Goal: Information Seeking & Learning: Compare options

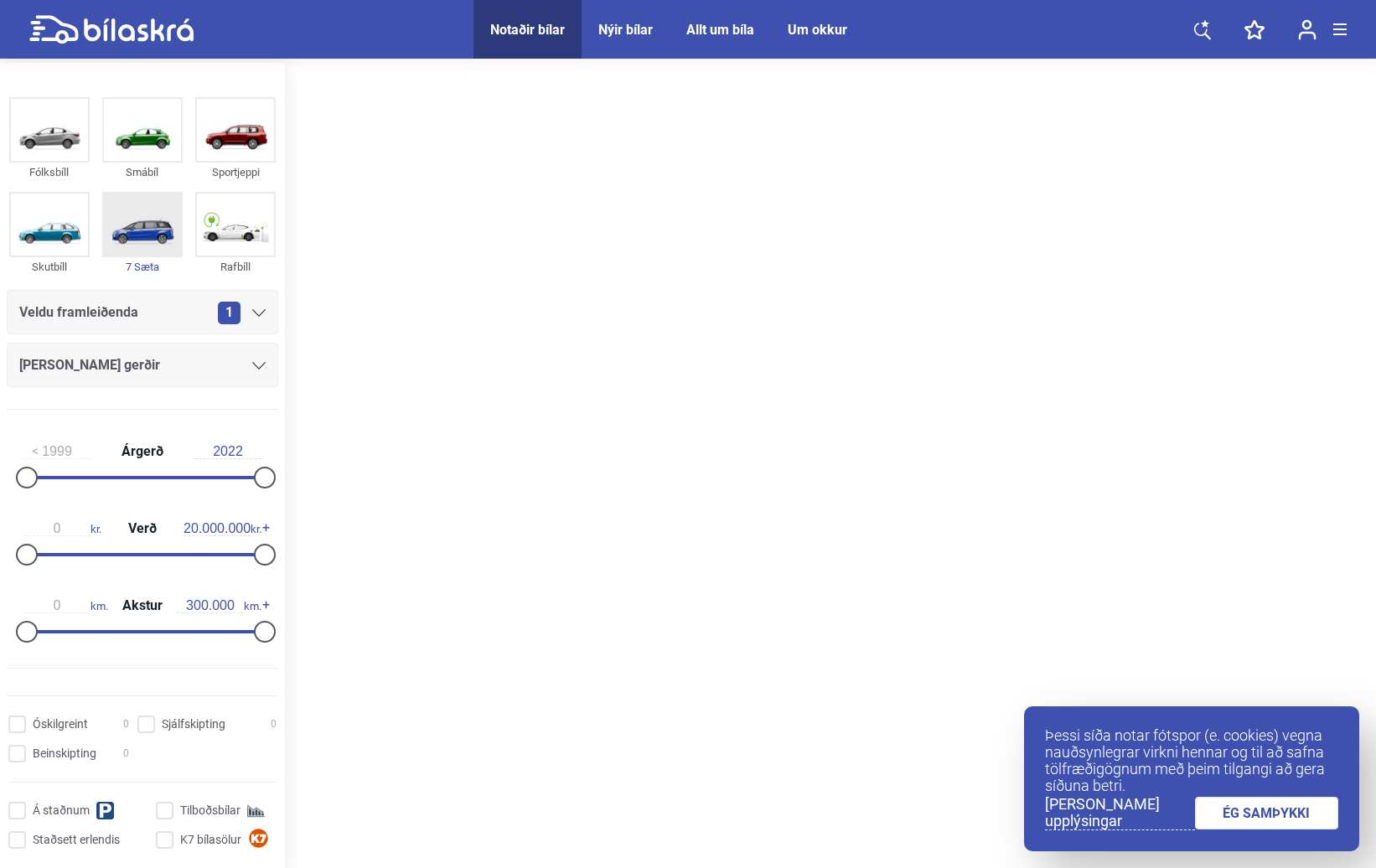
scroll to position [84, 0]
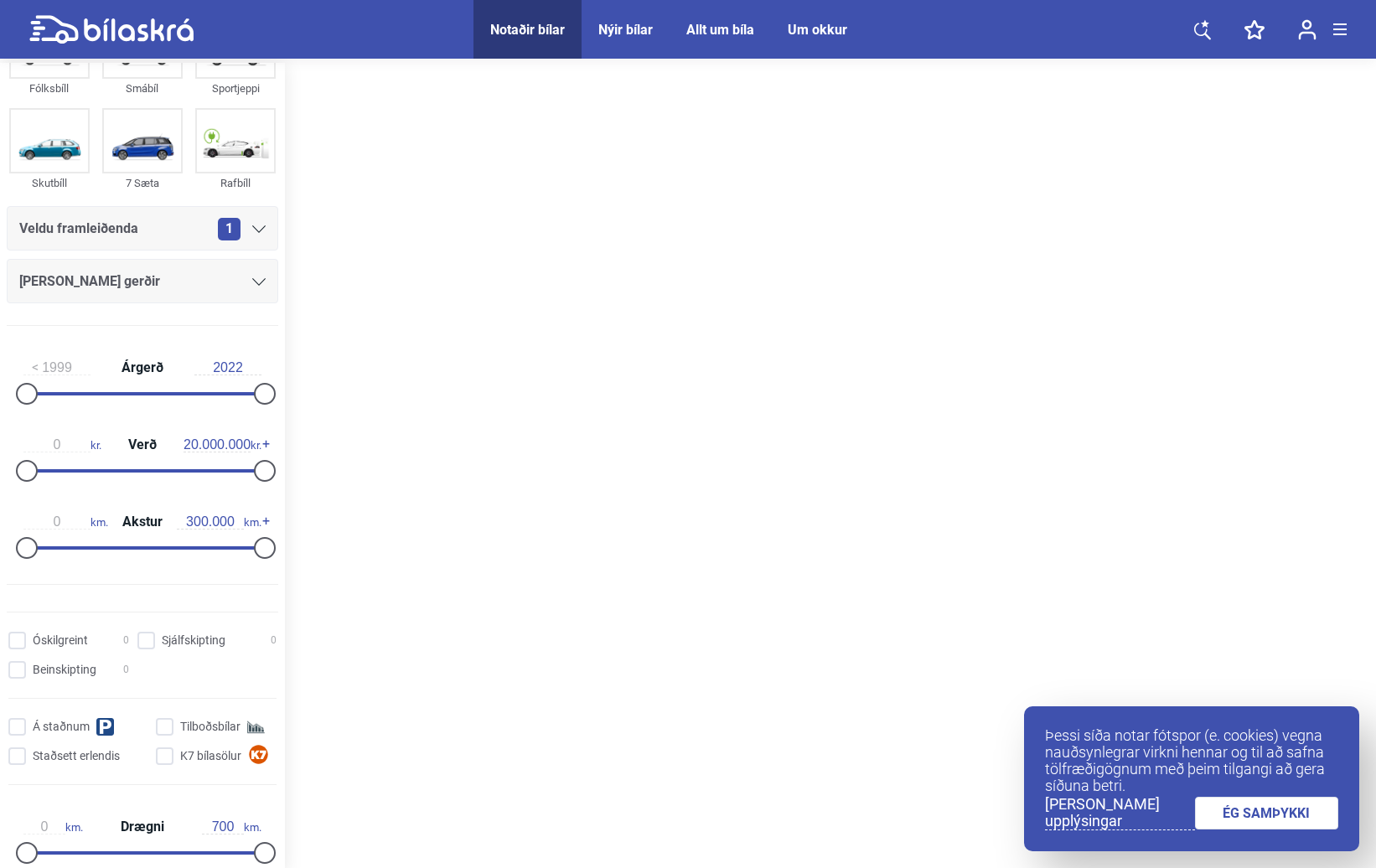
click at [252, 222] on div "1" at bounding box center [241, 229] width 48 height 23
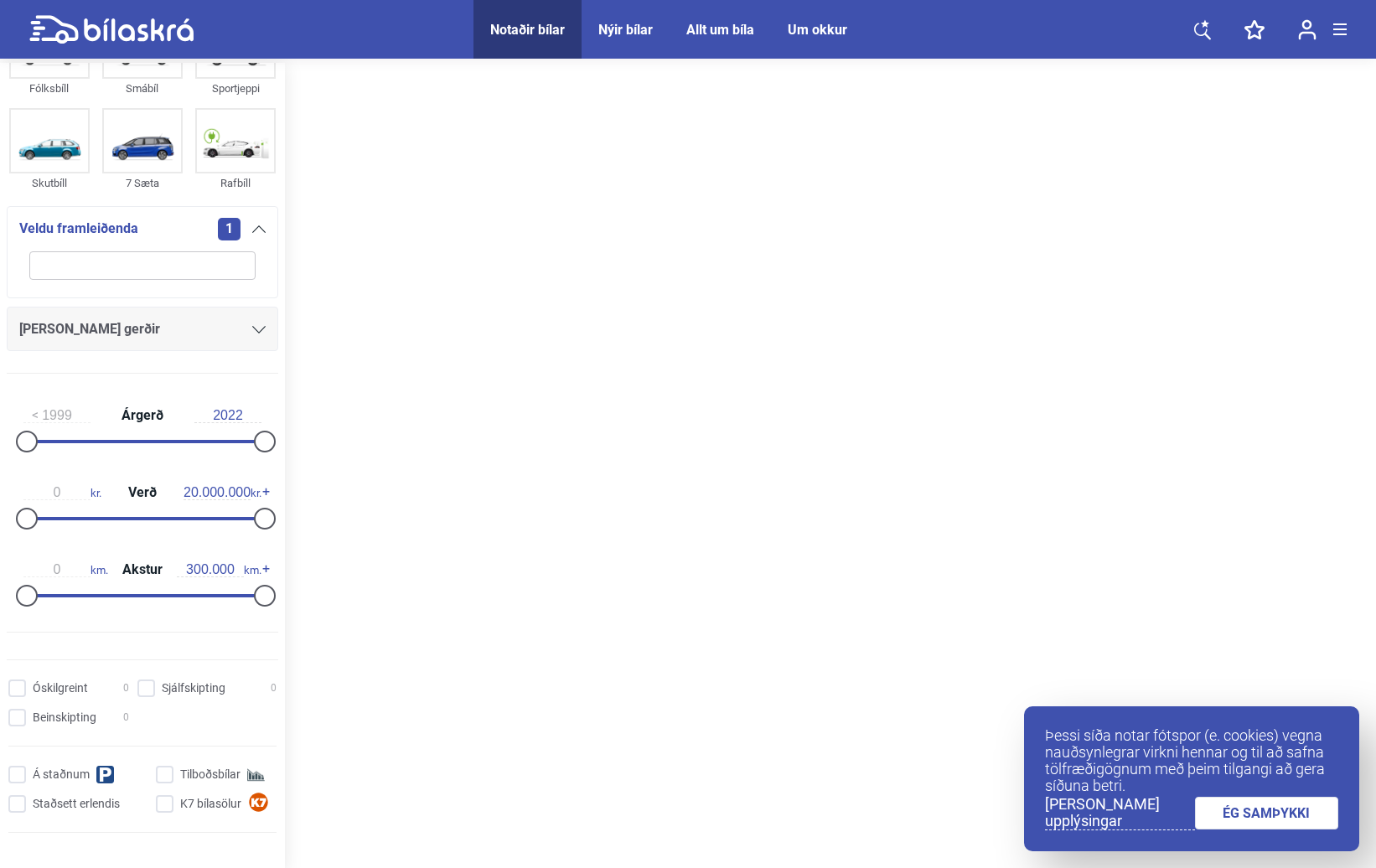
click at [252, 222] on div "1" at bounding box center [241, 229] width 48 height 23
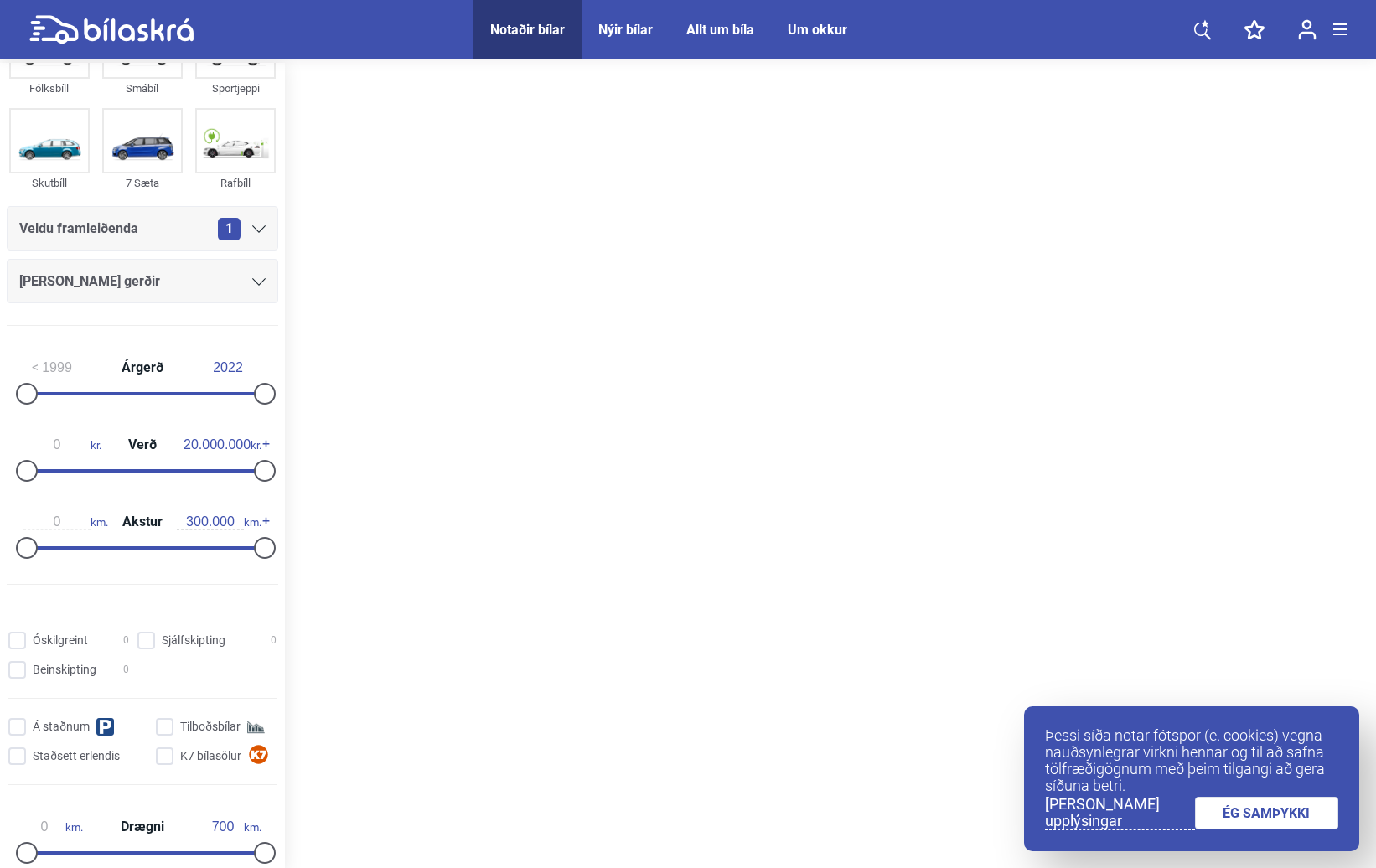
click at [253, 282] on icon at bounding box center [259, 282] width 13 height 8
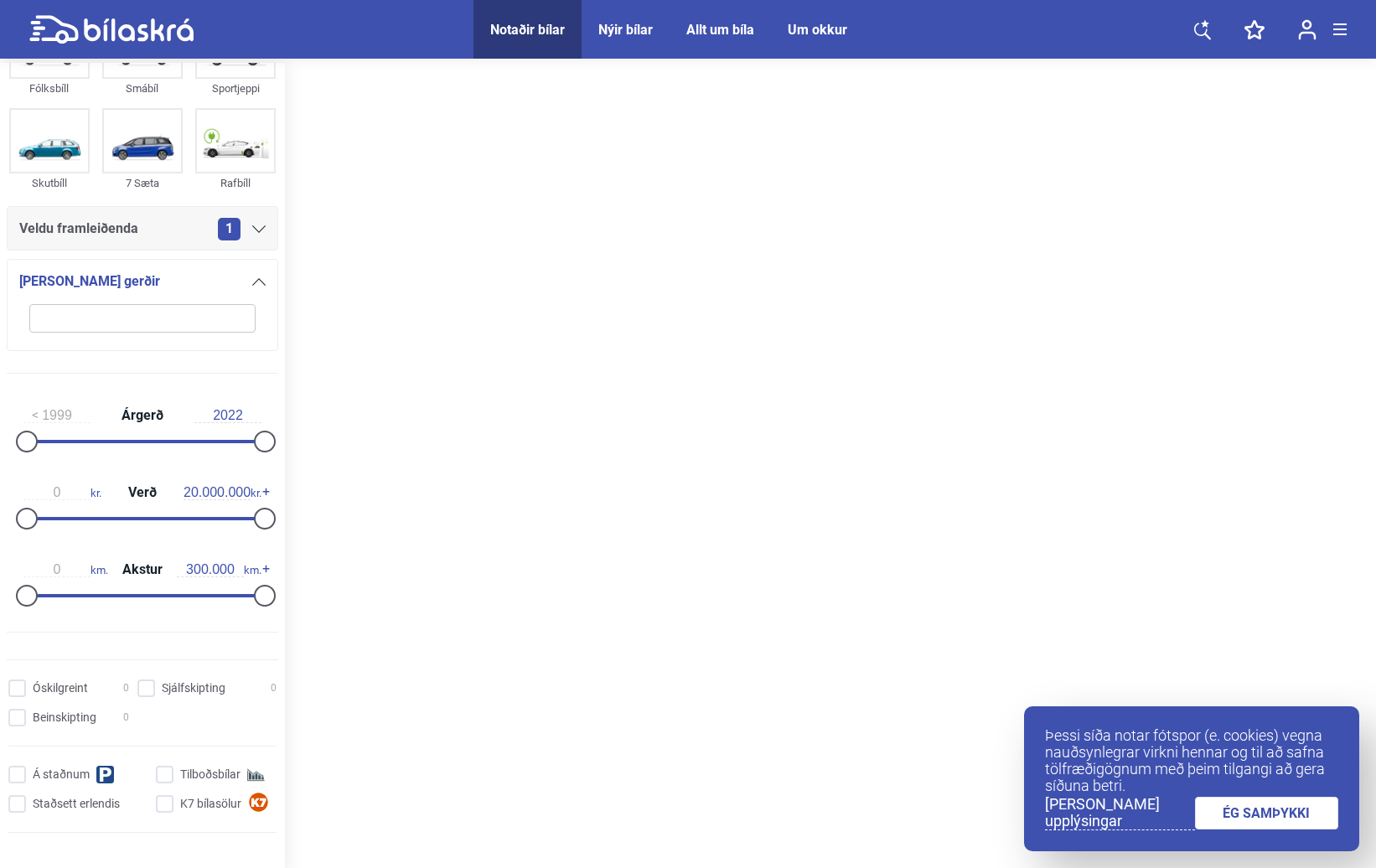
click at [253, 282] on icon at bounding box center [259, 282] width 13 height 8
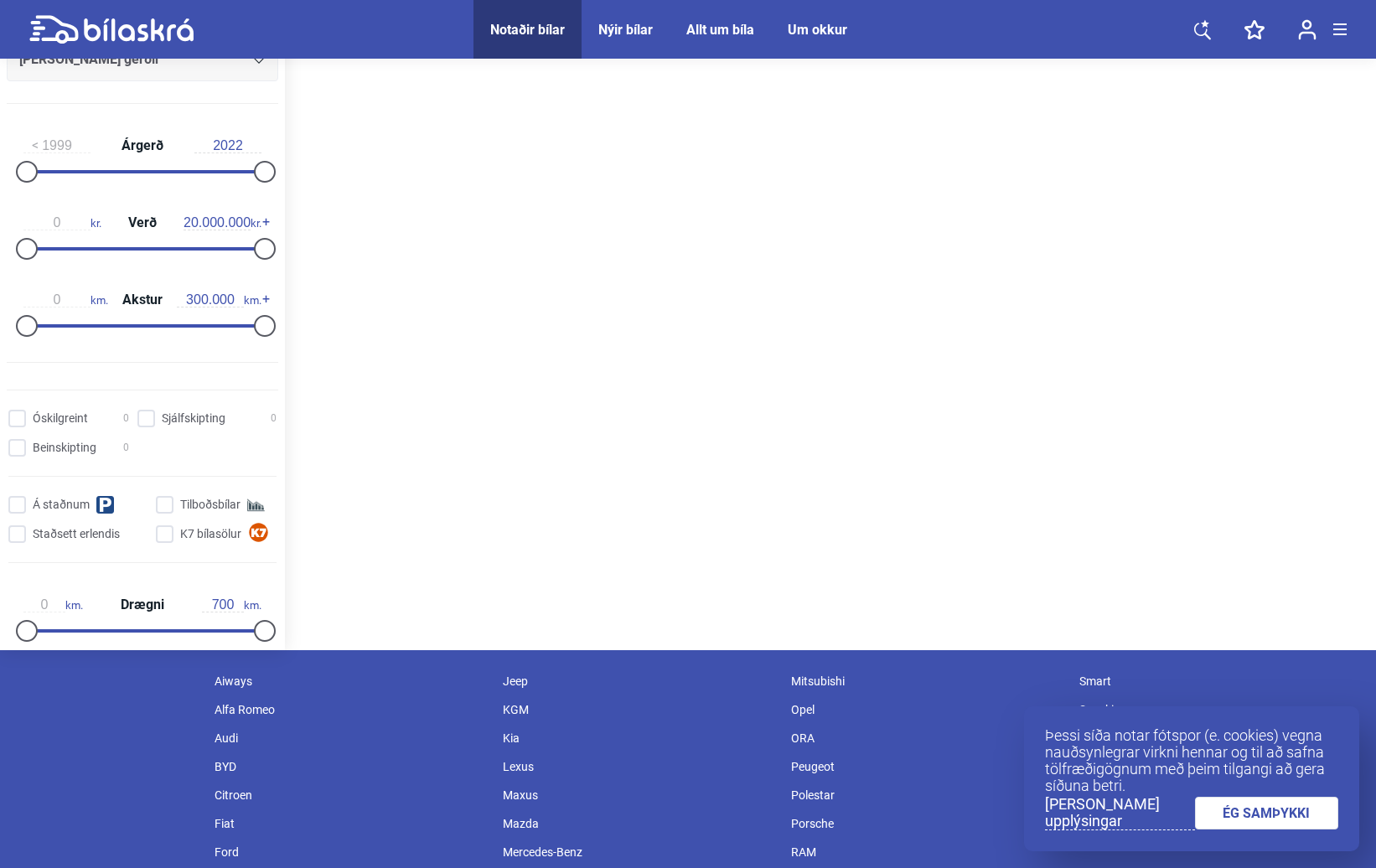
scroll to position [251, 0]
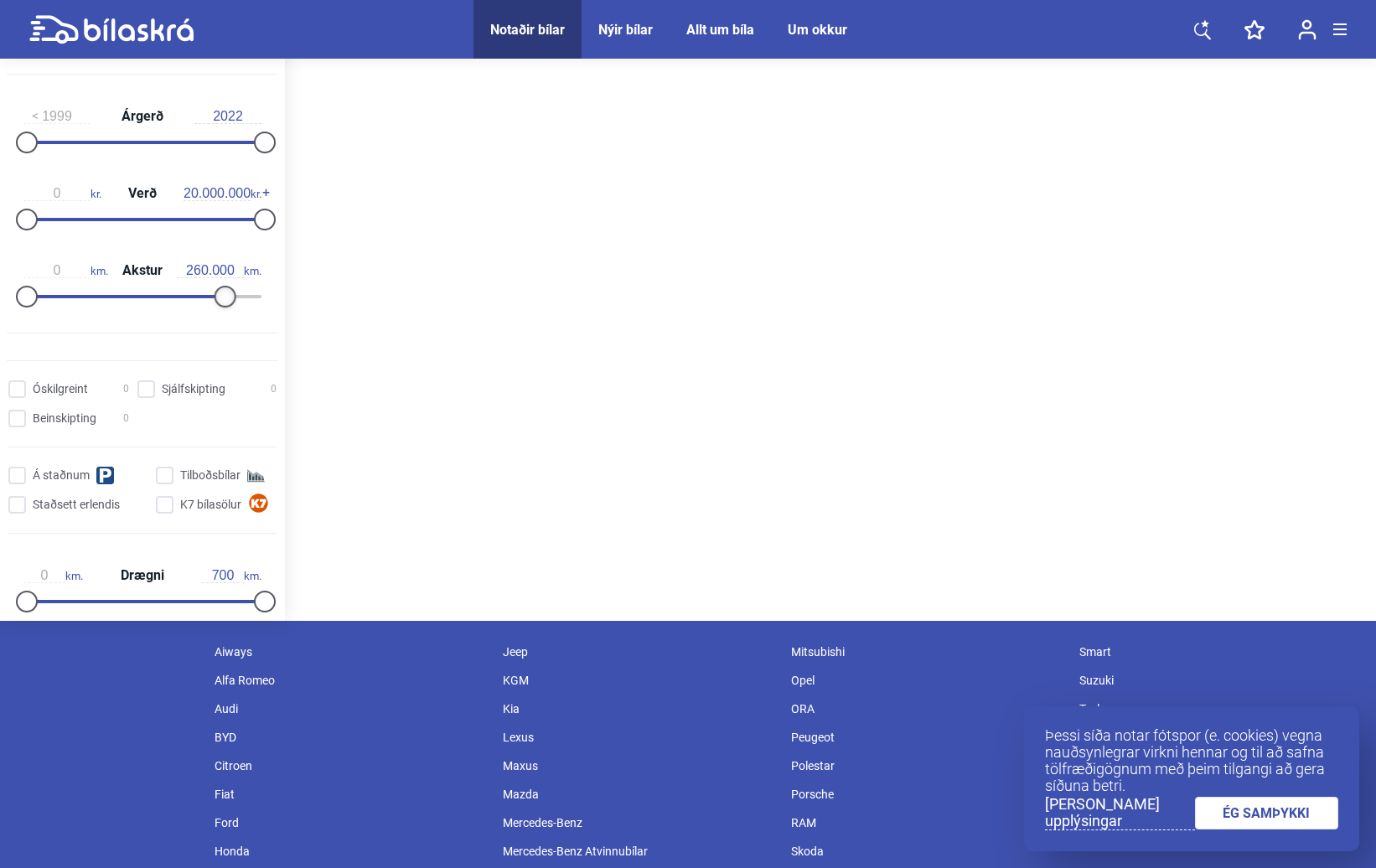
type input "270.000"
drag, startPoint x: 254, startPoint y: 293, endPoint x: 233, endPoint y: 291, distance: 21.1
click at [233, 291] on div at bounding box center [240, 296] width 22 height 22
type input "160.000"
drag, startPoint x: 35, startPoint y: 299, endPoint x: 161, endPoint y: 302, distance: 126.0
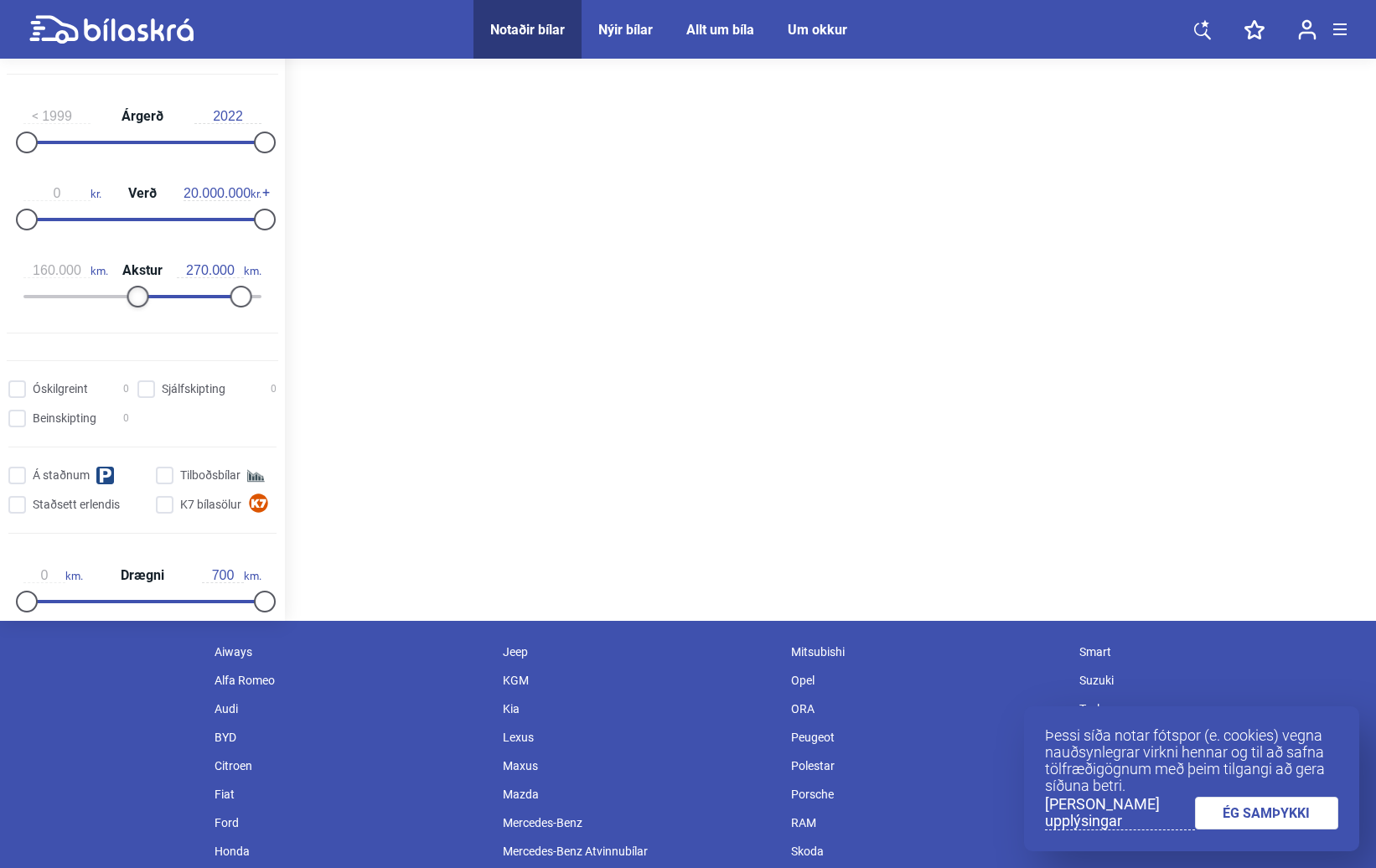
click at [161, 302] on div "160.000 km. Akstur 270.000 km." at bounding box center [142, 281] width 271 height 77
drag, startPoint x: 260, startPoint y: 213, endPoint x: 77, endPoint y: 212, distance: 183.0
click at [77, 212] on div at bounding box center [77, 219] width 22 height 22
drag, startPoint x: 78, startPoint y: 212, endPoint x: 58, endPoint y: 208, distance: 20.4
click at [62, 215] on div at bounding box center [63, 219] width 22 height 22
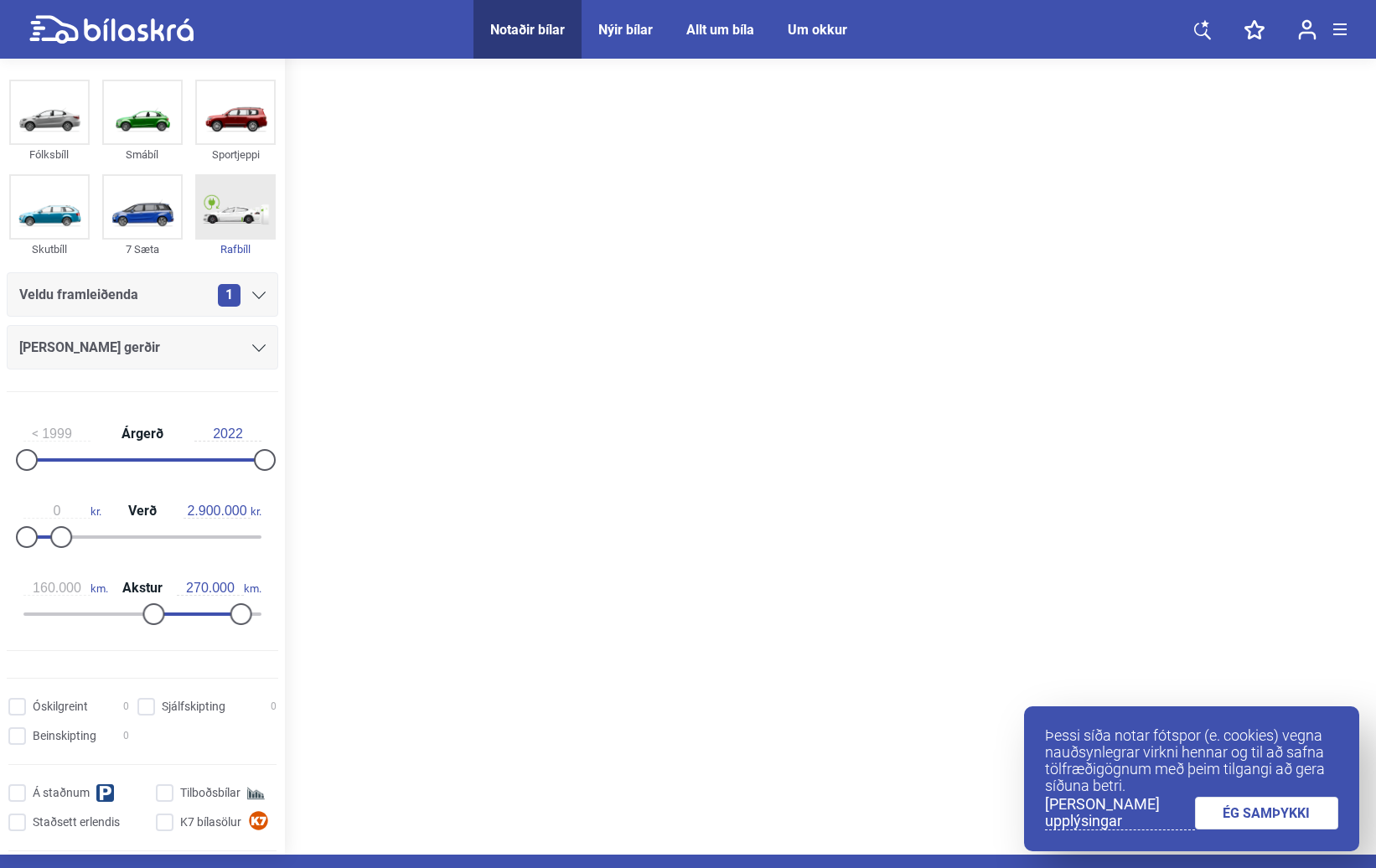
scroll to position [0, 0]
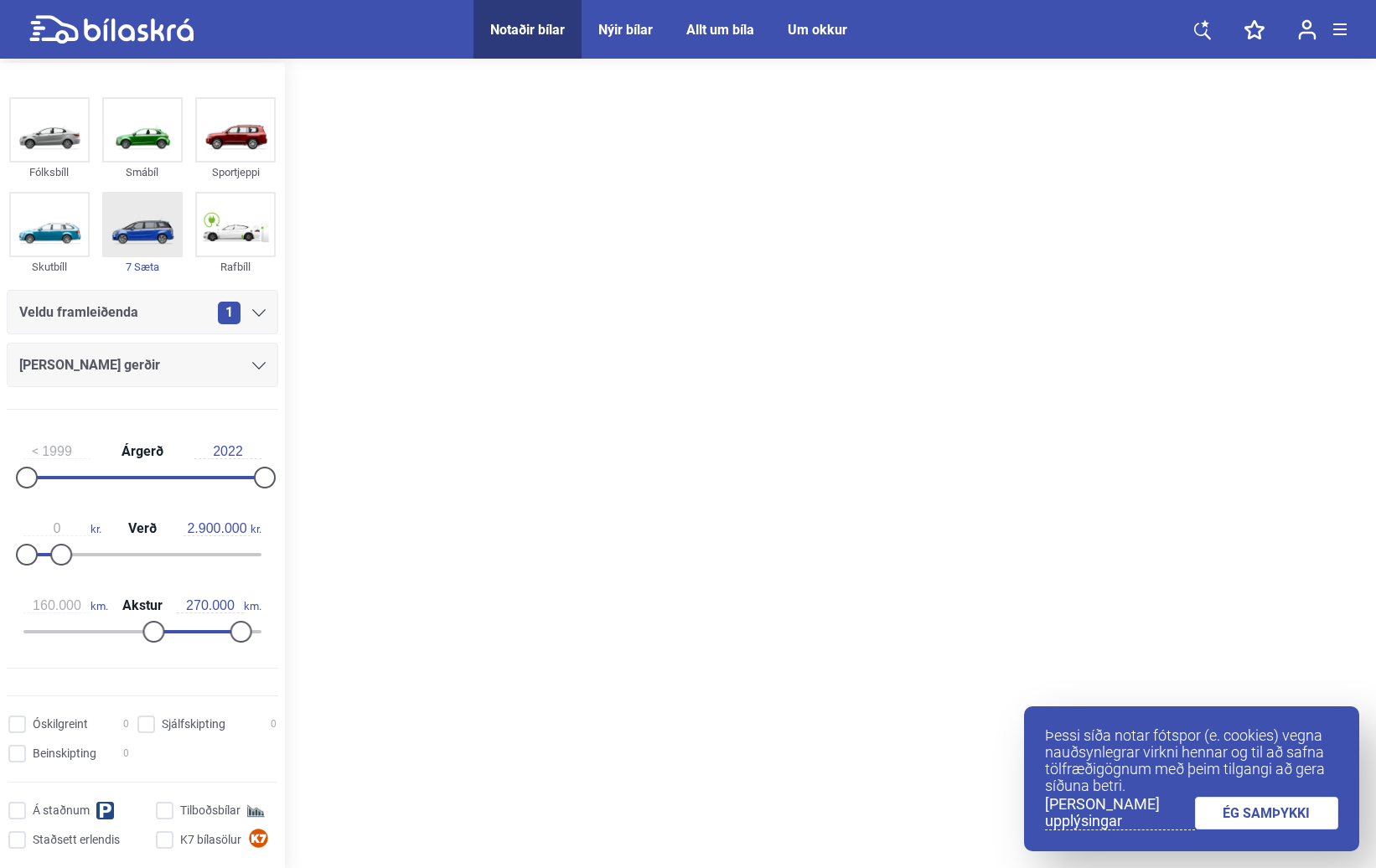
click at [148, 237] on img at bounding box center [143, 224] width 77 height 62
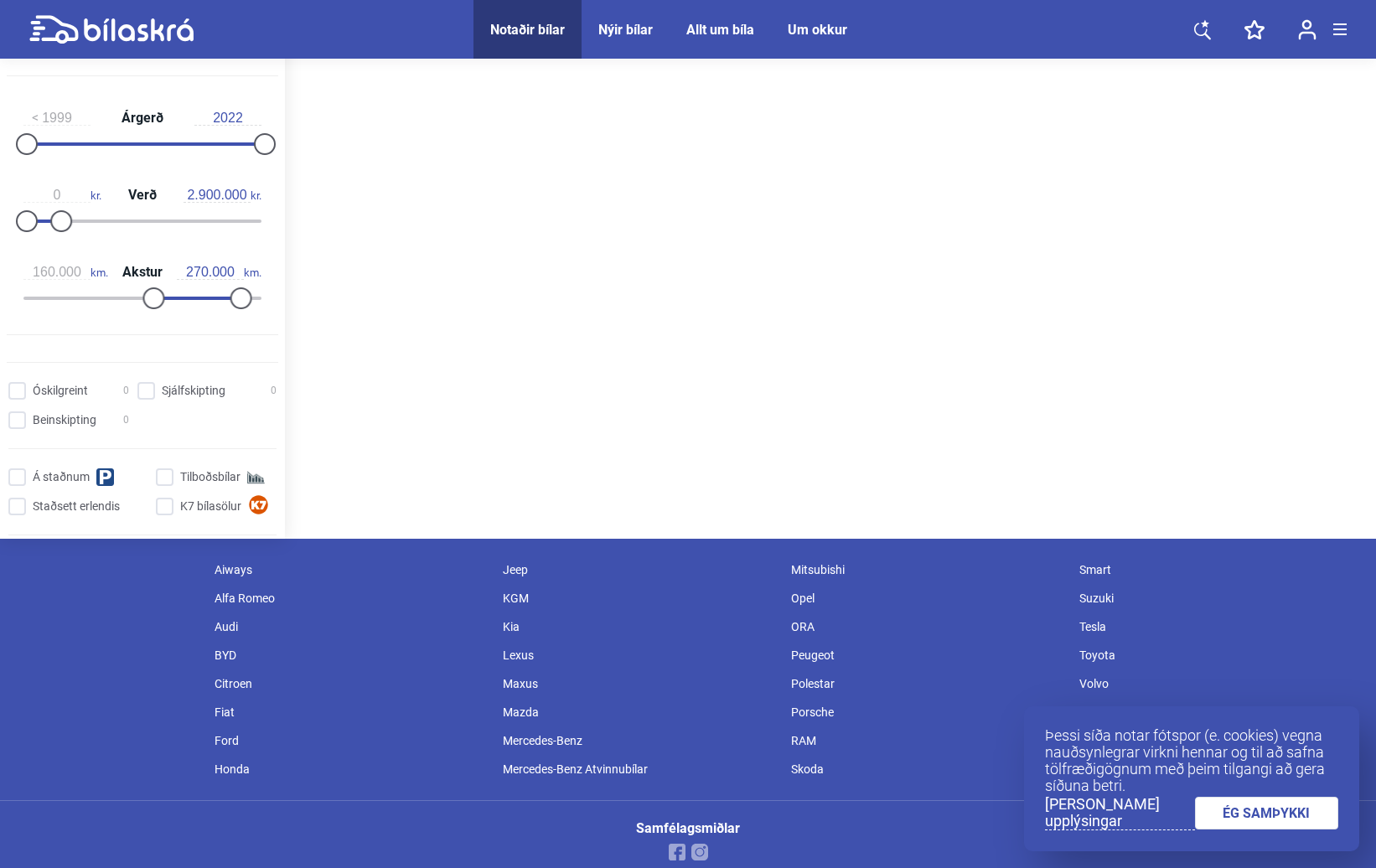
scroll to position [335, 0]
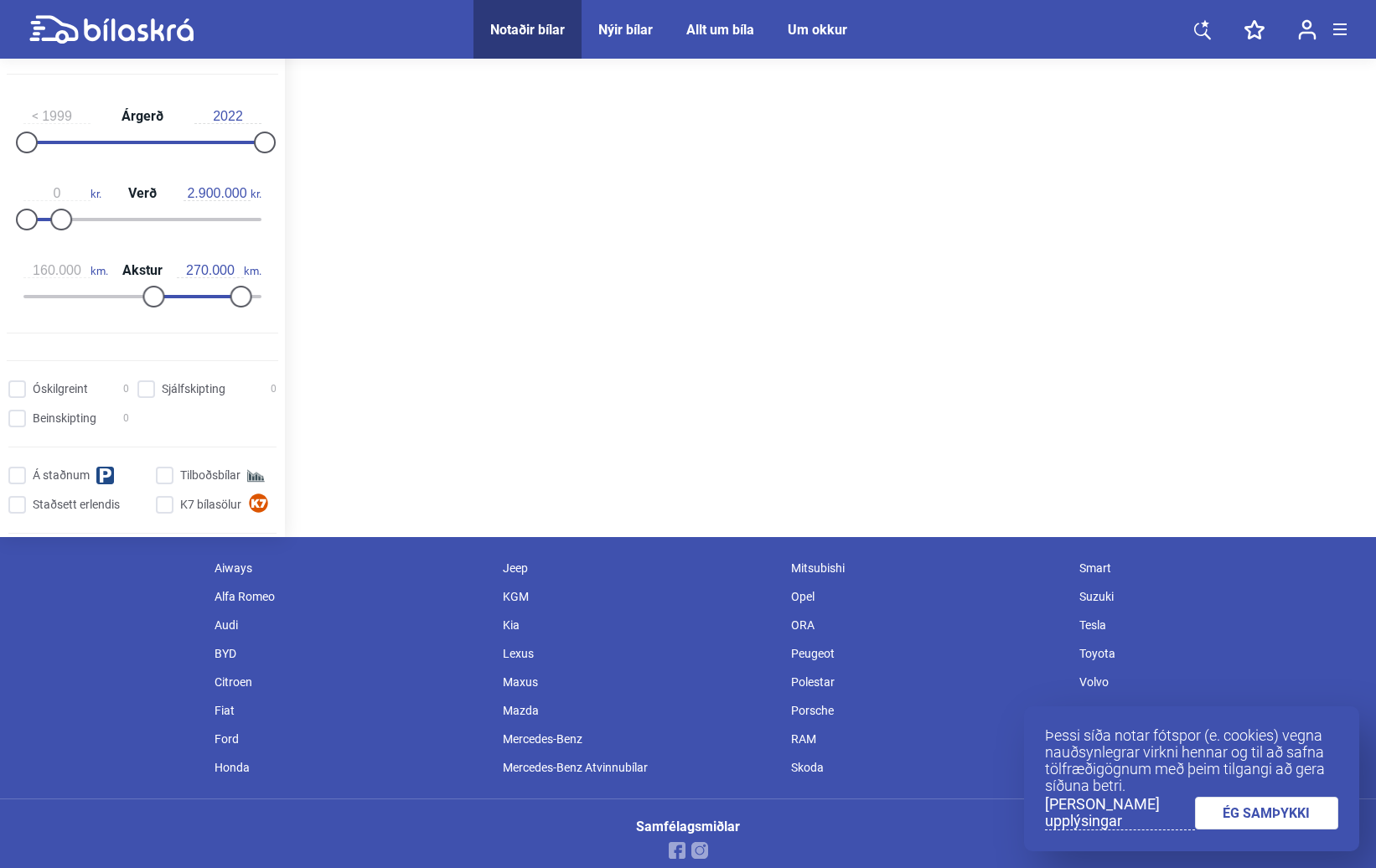
click at [1259, 811] on link "ÉG SAMÞYKKI" at bounding box center [1267, 813] width 145 height 33
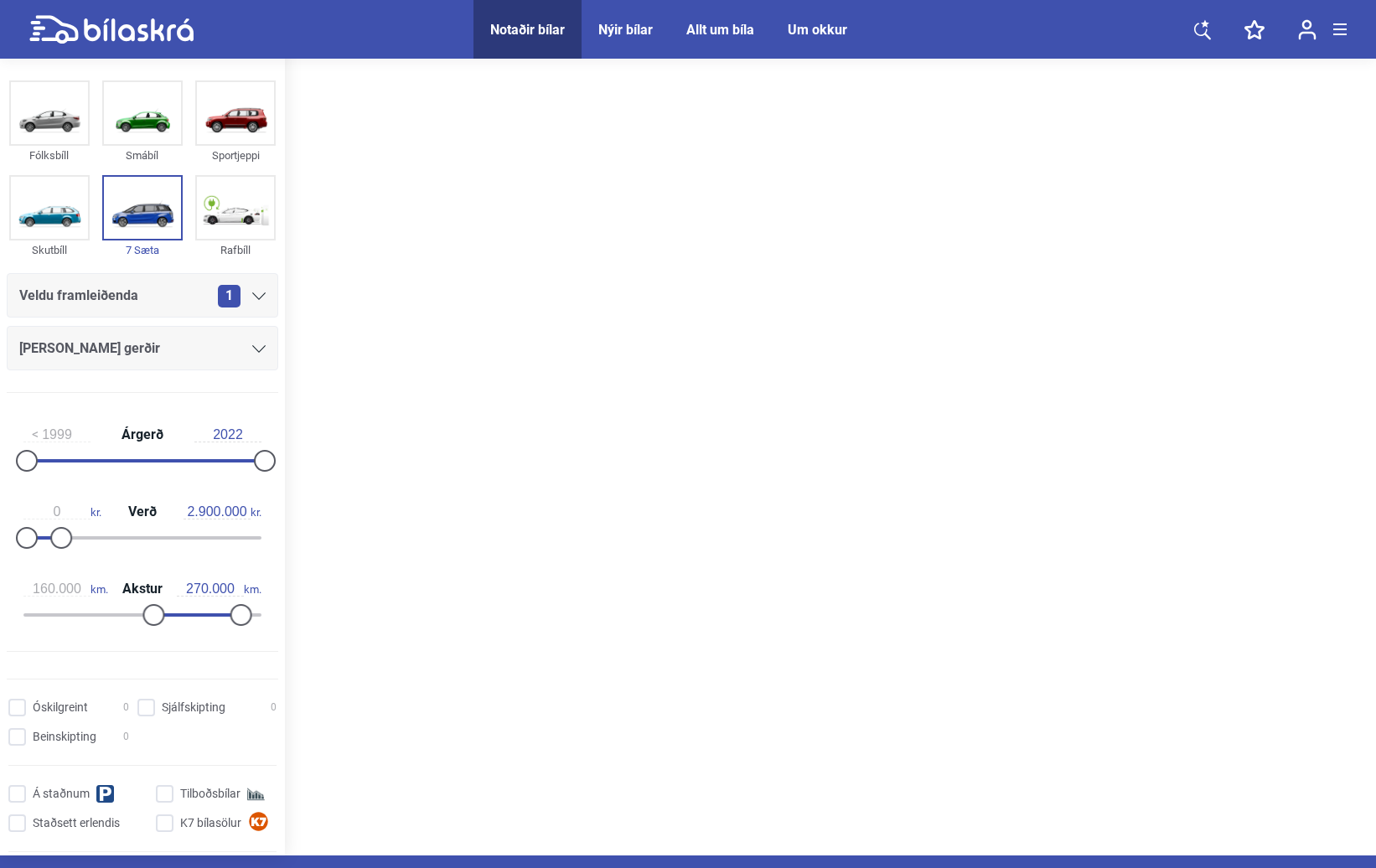
scroll to position [0, 0]
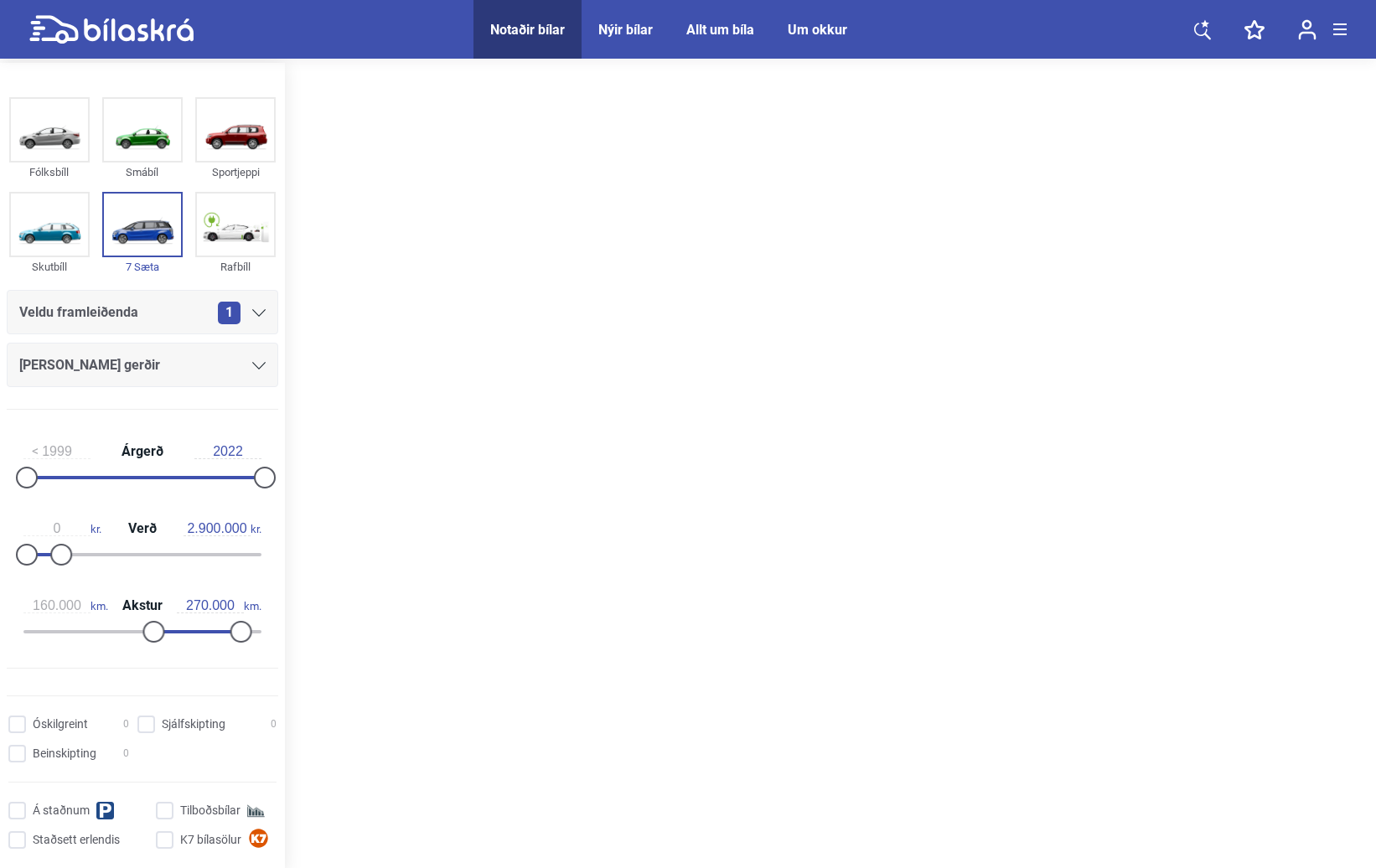
click at [137, 23] on icon at bounding box center [111, 29] width 164 height 29
type input "20.000.000"
type input "0"
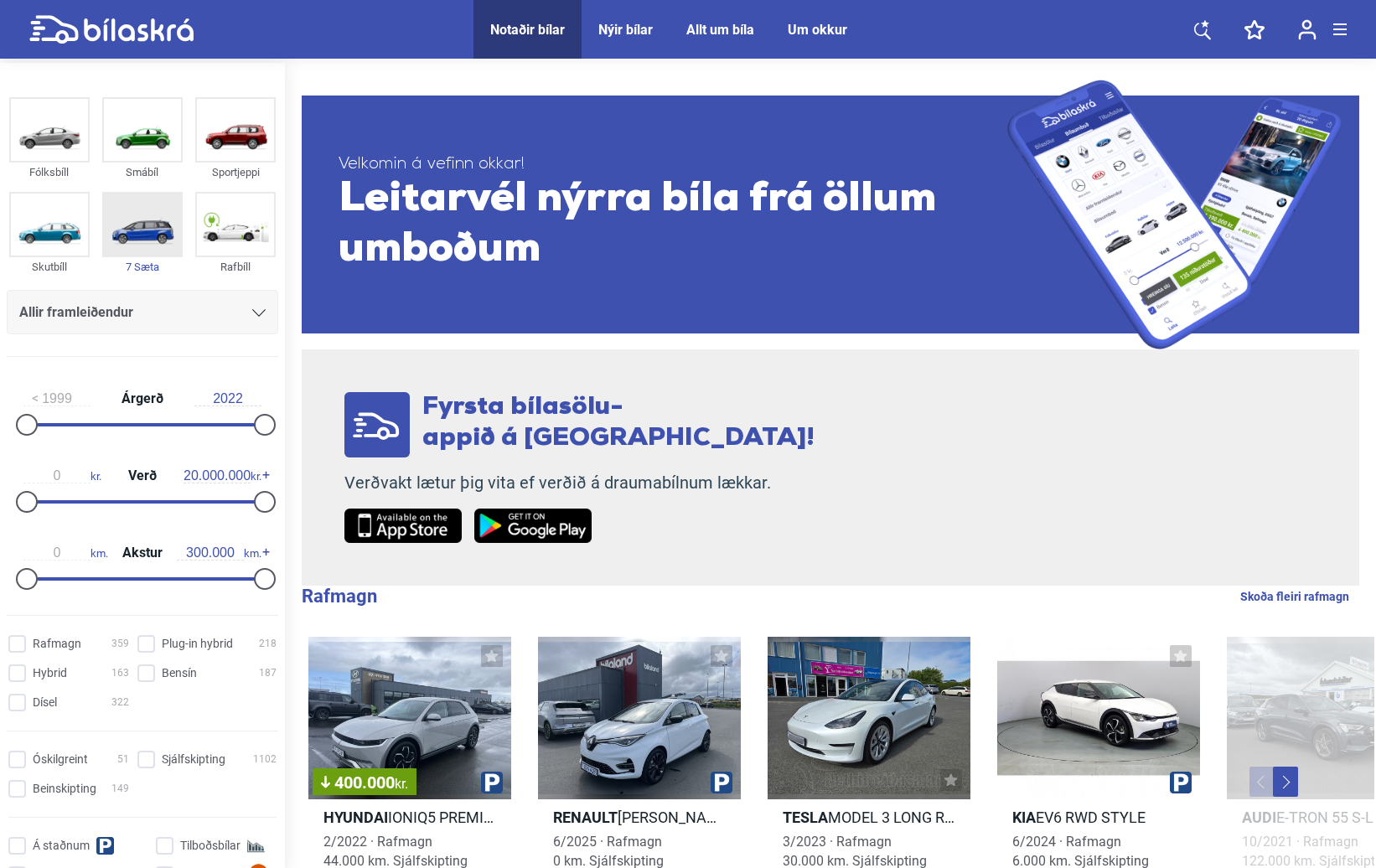
click at [152, 222] on img at bounding box center [143, 224] width 77 height 62
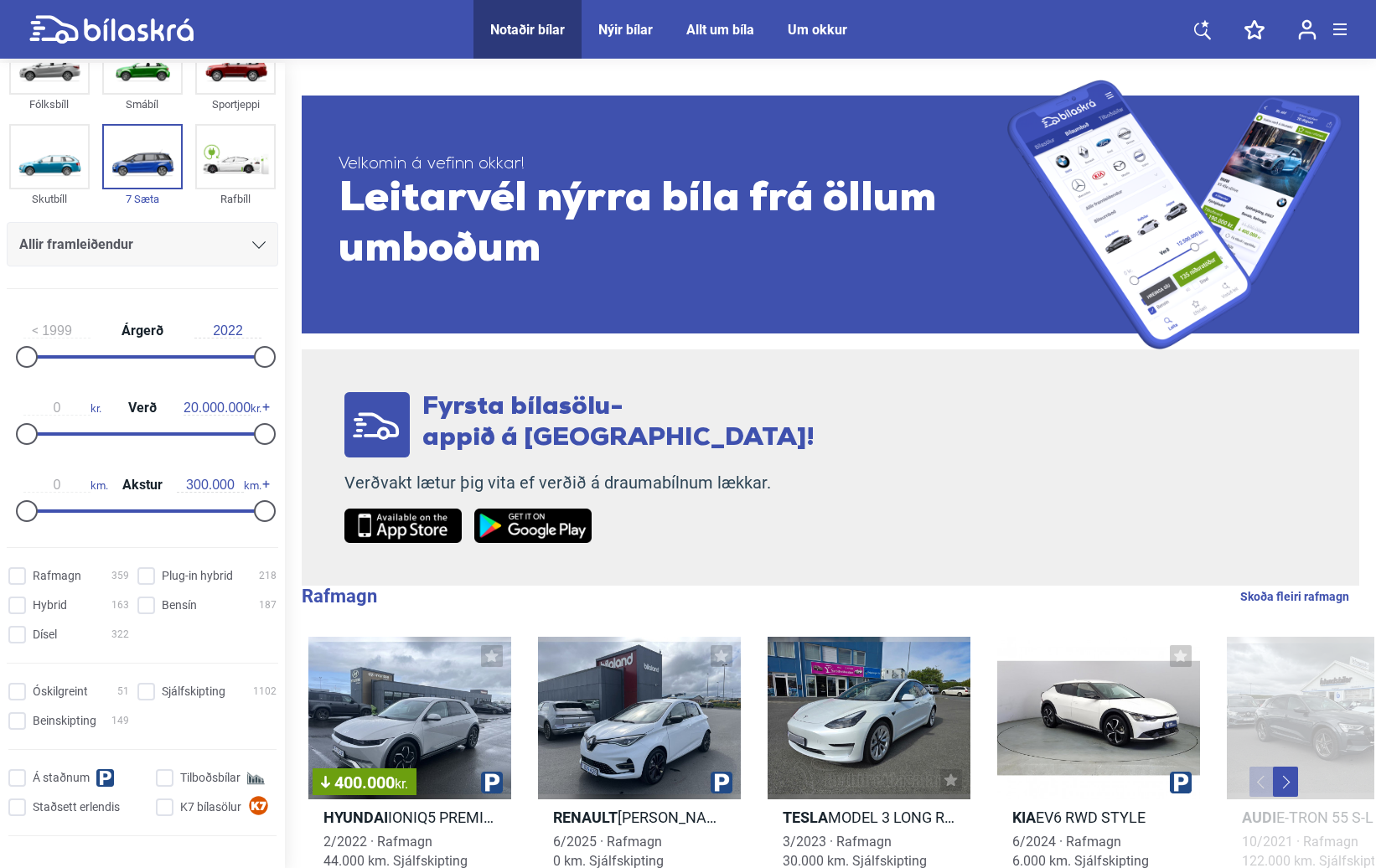
scroll to position [335, 0]
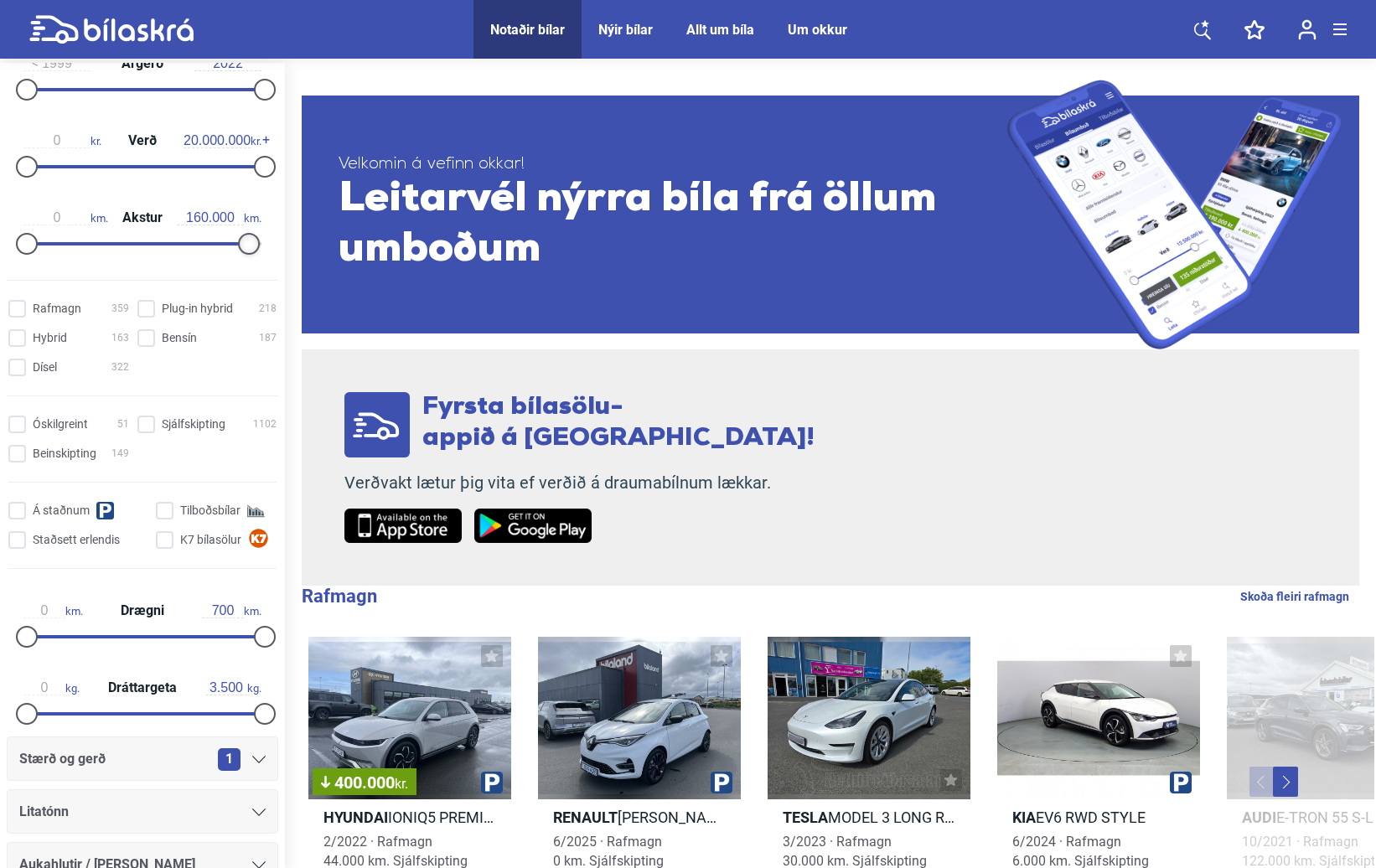
type input "150.000"
drag, startPoint x: 252, startPoint y: 238, endPoint x: 136, endPoint y: 238, distance: 116.0
click at [136, 238] on div at bounding box center [145, 243] width 22 height 22
type input "3.400.000"
drag, startPoint x: 258, startPoint y: 167, endPoint x: 66, endPoint y: 164, distance: 192.0
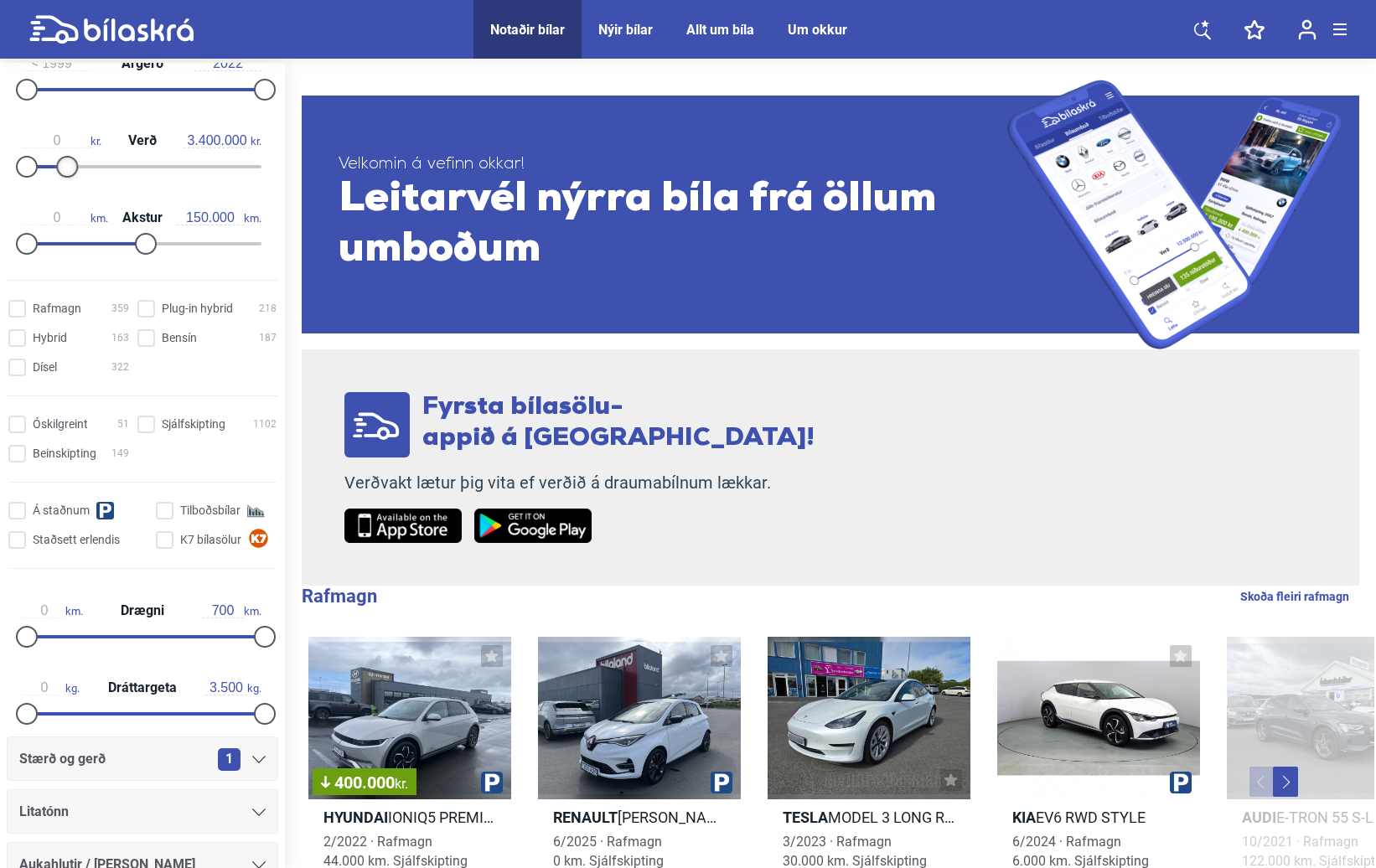
click at [66, 164] on div at bounding box center [67, 166] width 22 height 22
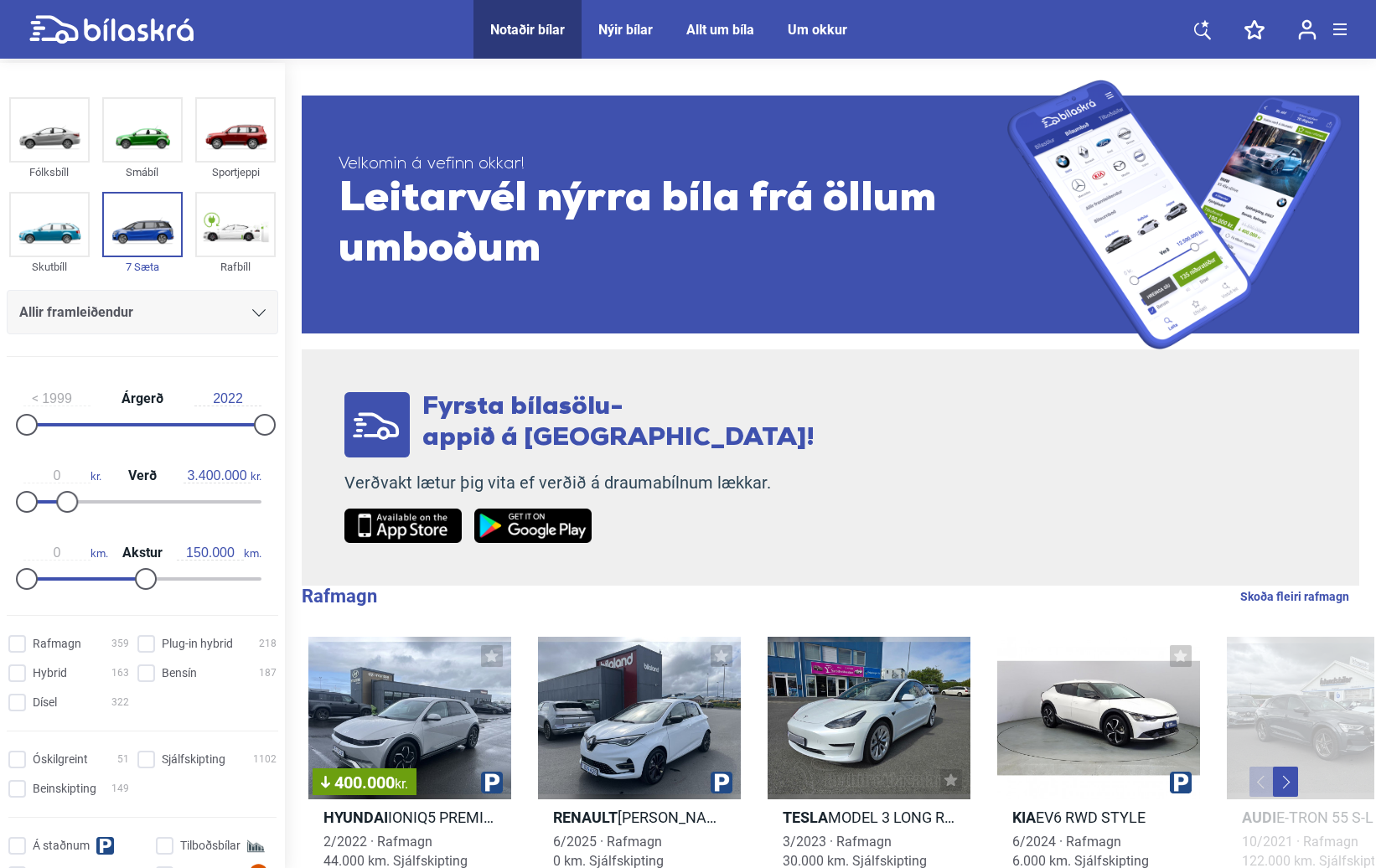
click at [253, 315] on icon at bounding box center [259, 312] width 13 height 8
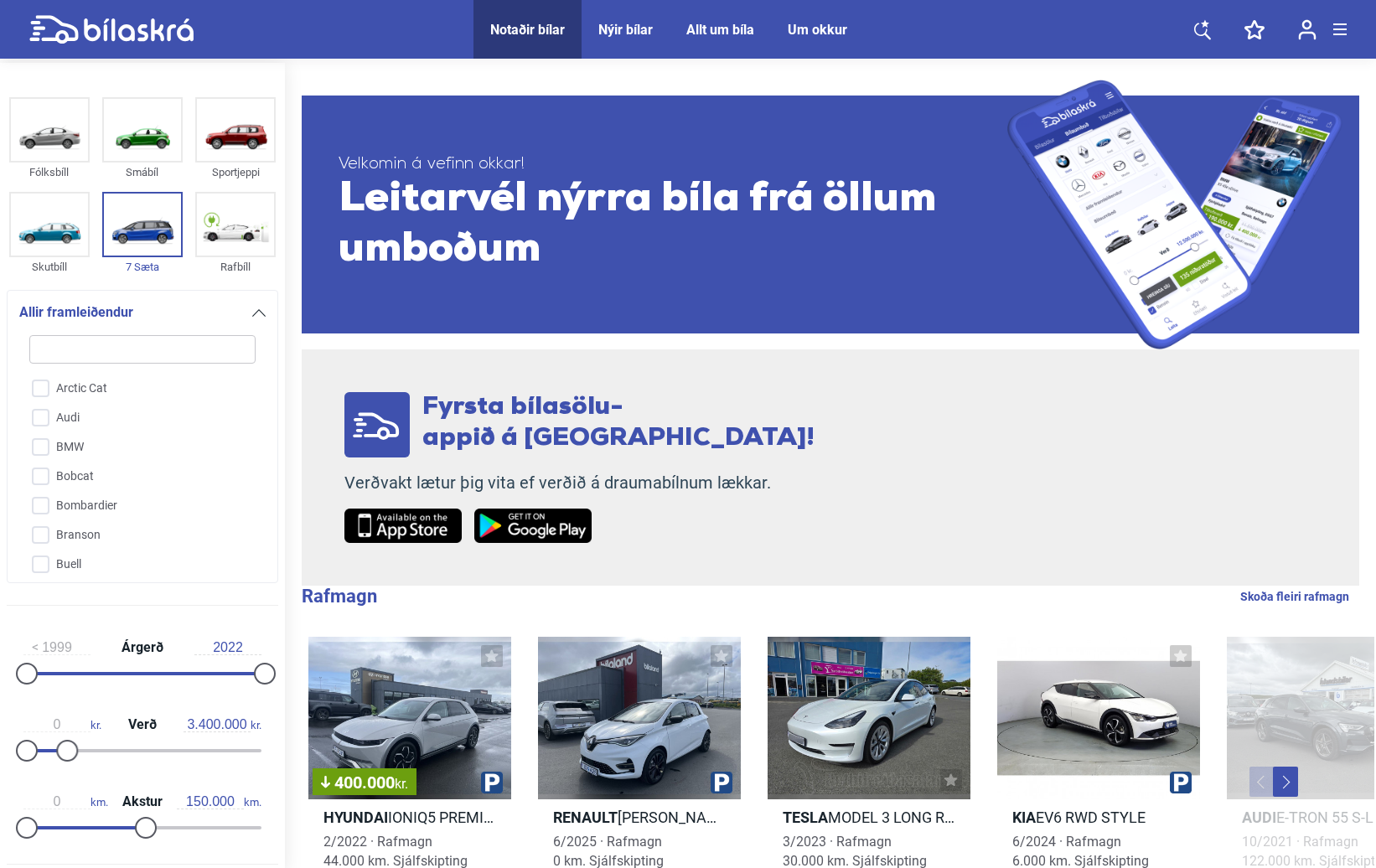
scroll to position [251, 0]
click at [252, 307] on div at bounding box center [259, 312] width 13 height 13
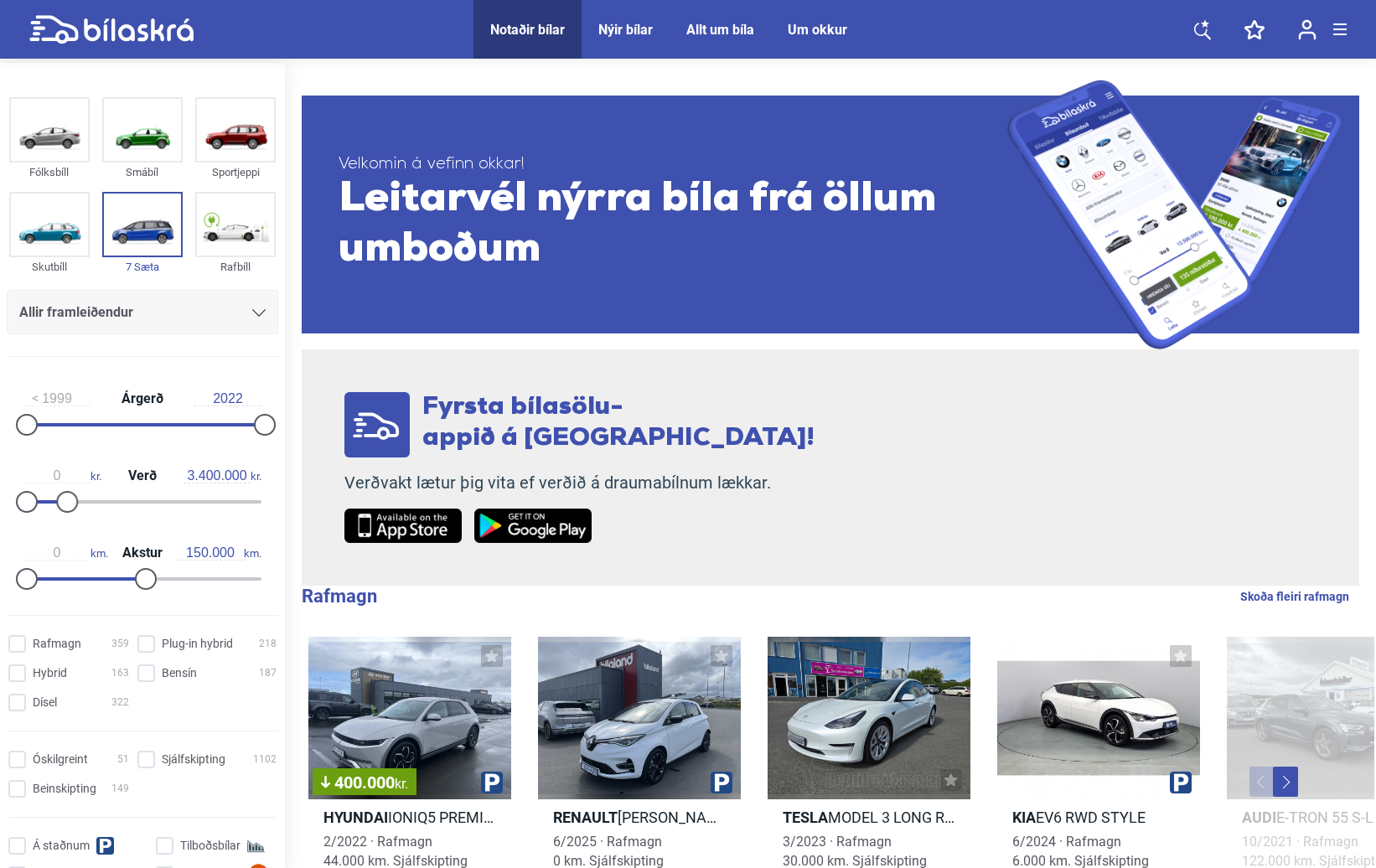
scroll to position [84, 0]
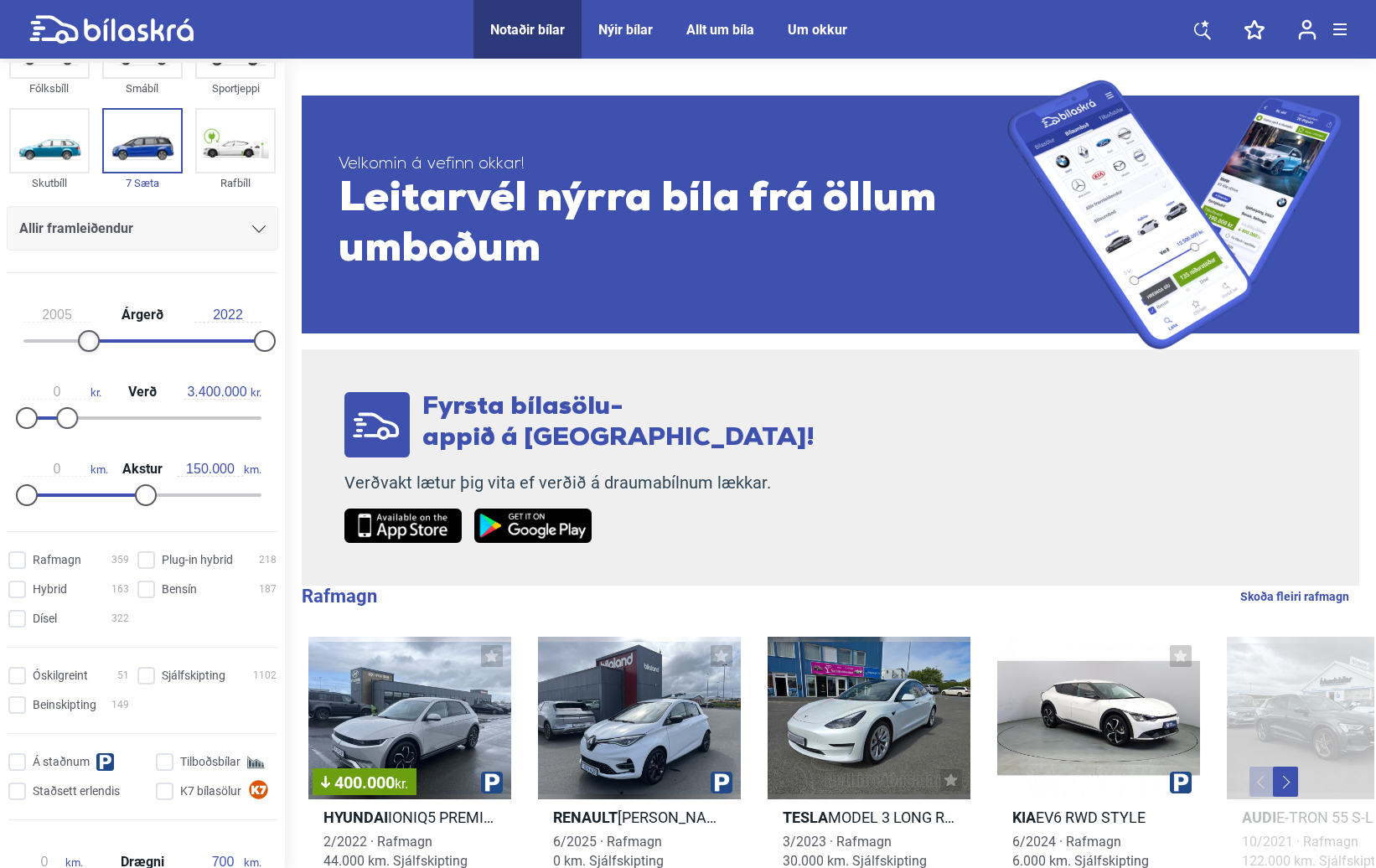
type input "2006"
drag, startPoint x: 35, startPoint y: 347, endPoint x: 102, endPoint y: 348, distance: 67.0
click at [99, 348] on div at bounding box center [88, 341] width 22 height 22
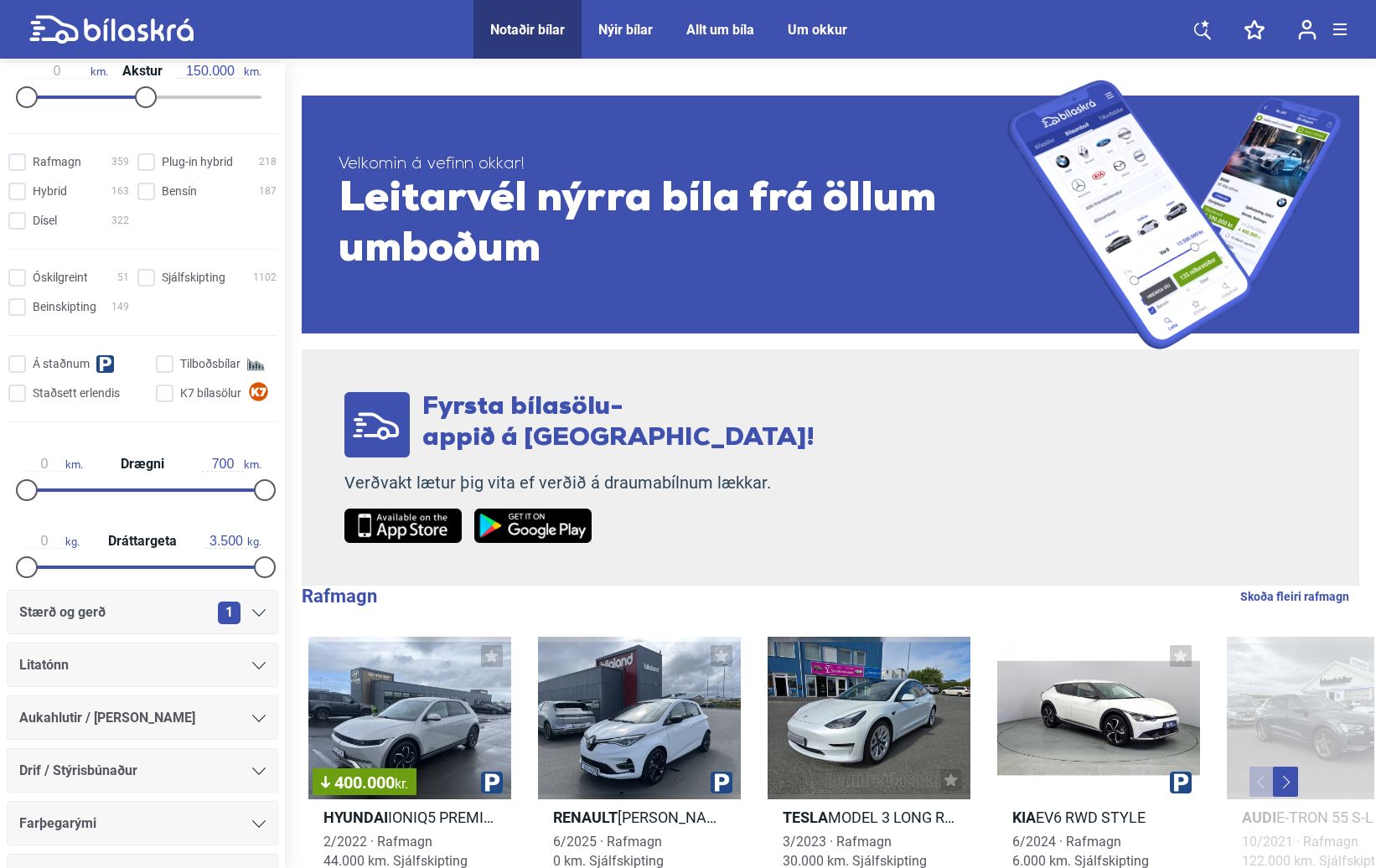
scroll to position [591, 0]
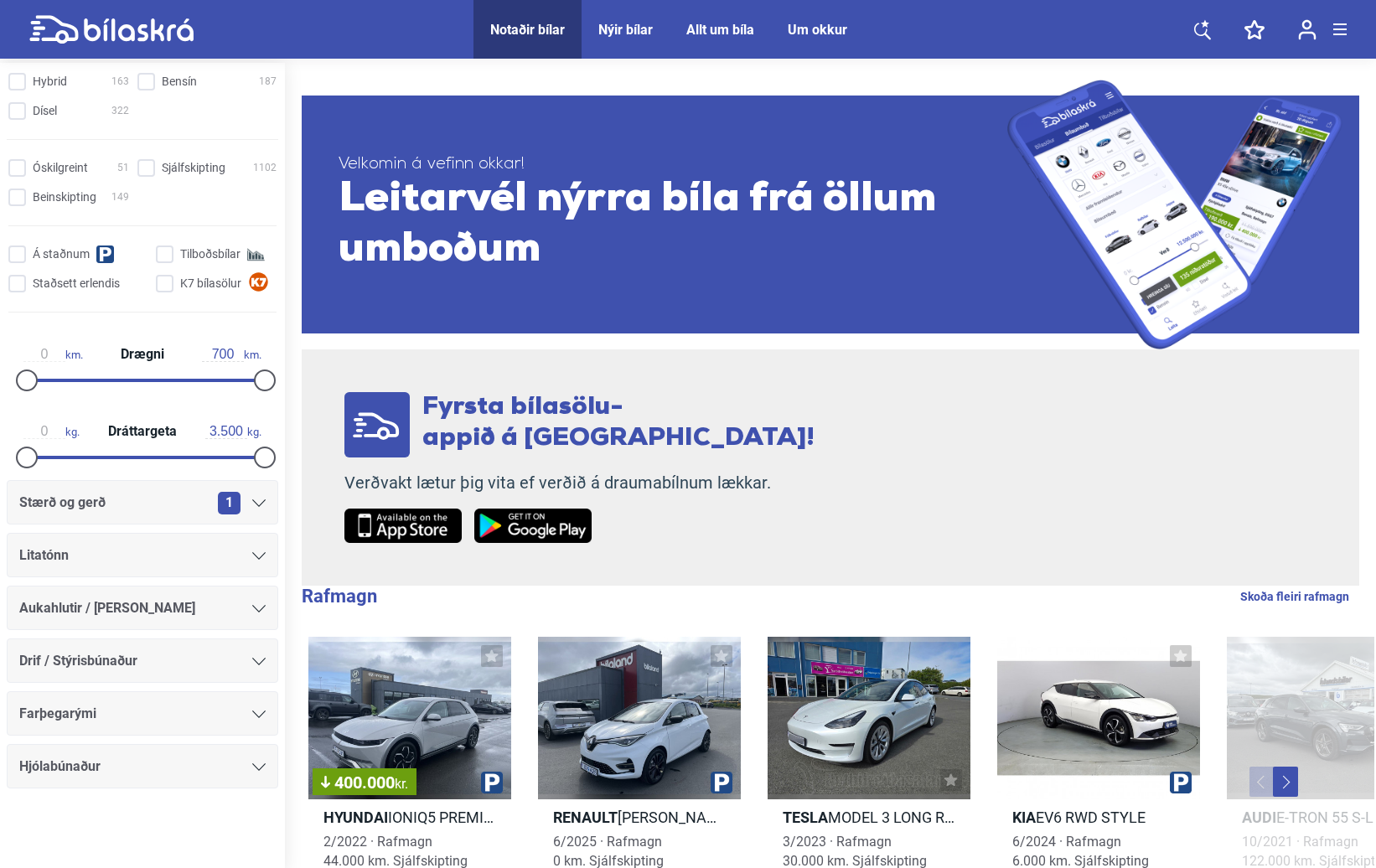
click at [246, 707] on div "Farþegarými" at bounding box center [143, 713] width 246 height 23
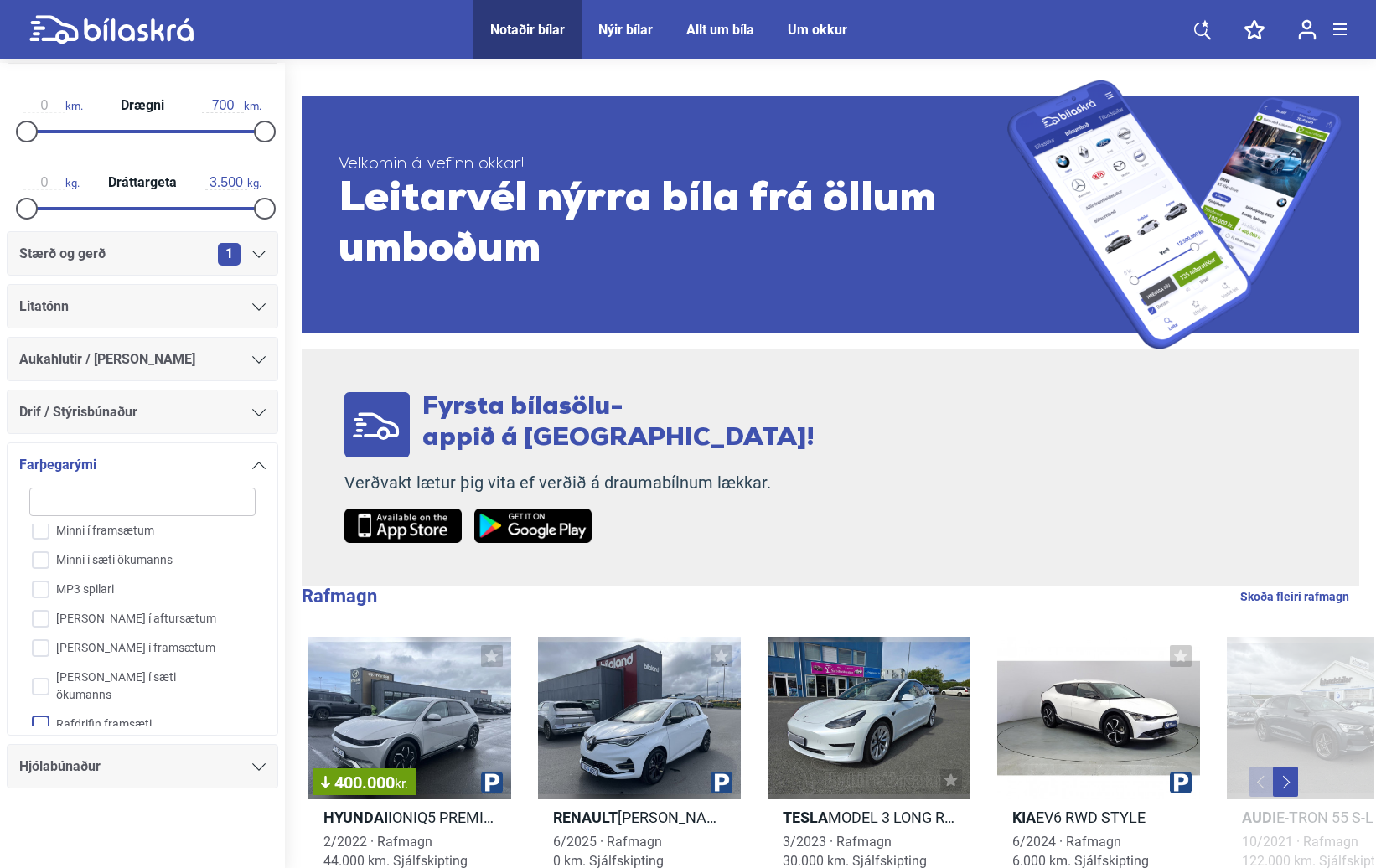
scroll to position [990, 0]
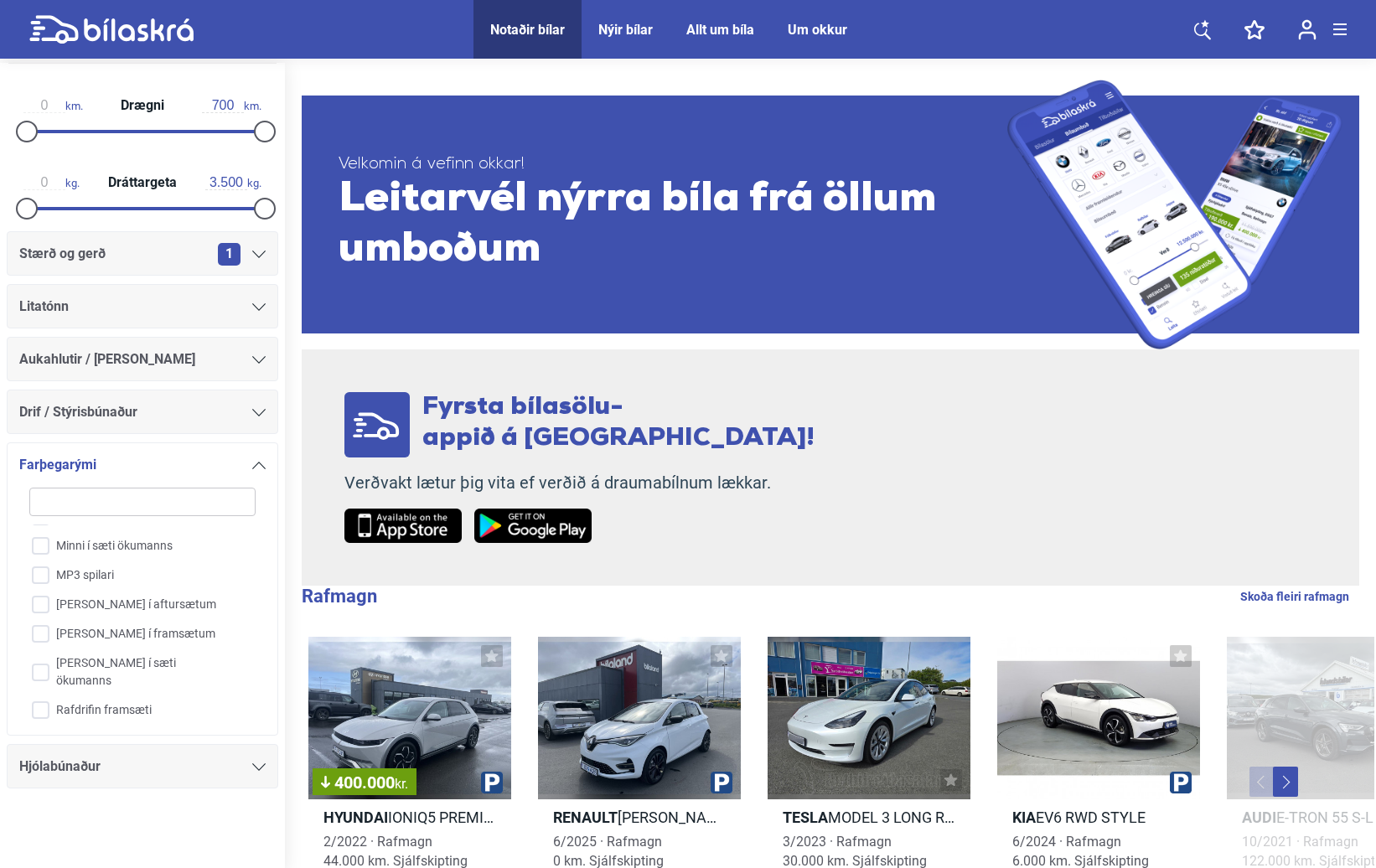
click at [252, 359] on icon at bounding box center [259, 359] width 13 height 8
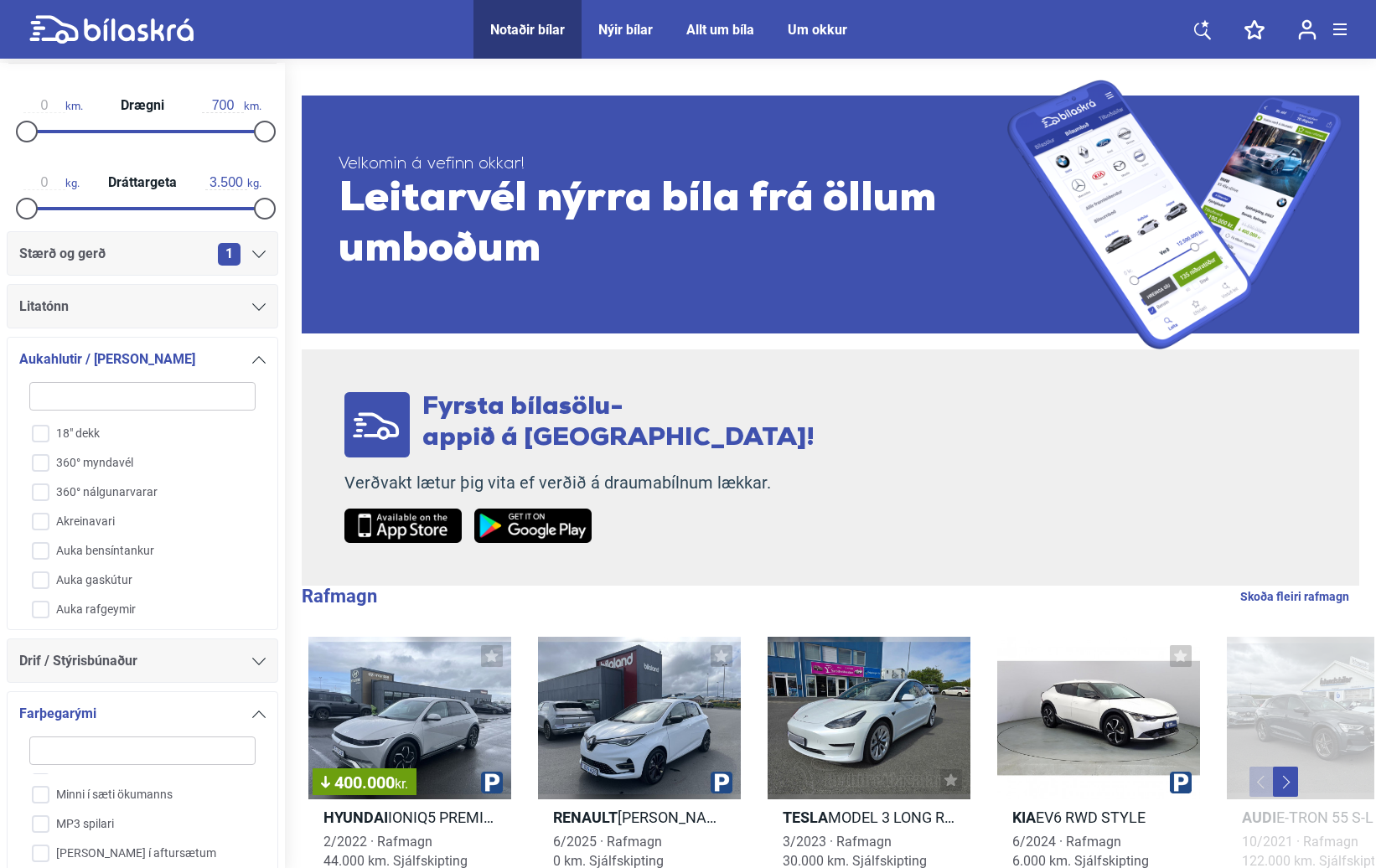
click at [252, 308] on icon at bounding box center [259, 307] width 13 height 8
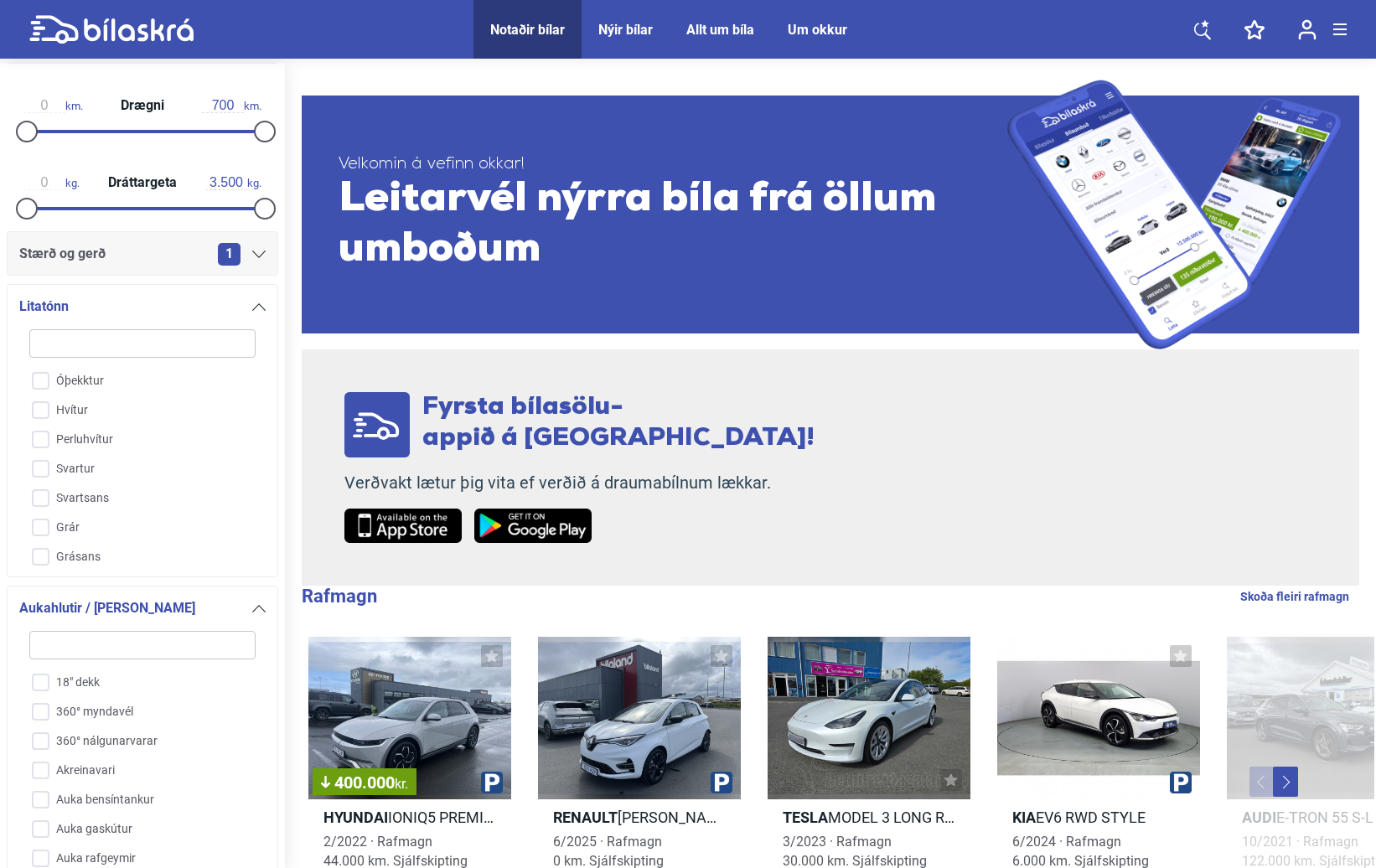
click at [253, 258] on div "1" at bounding box center [241, 254] width 48 height 23
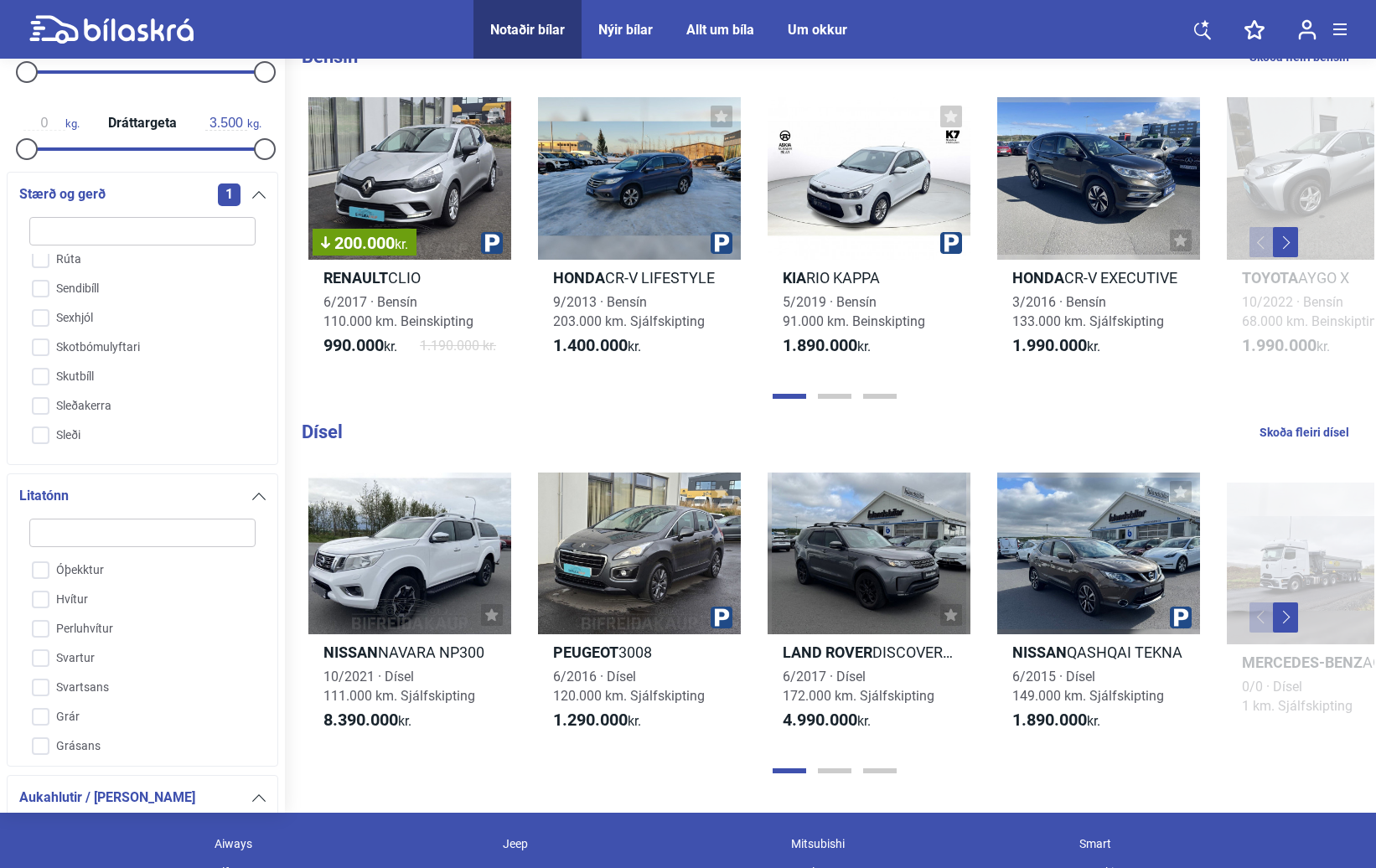
scroll to position [1843, 0]
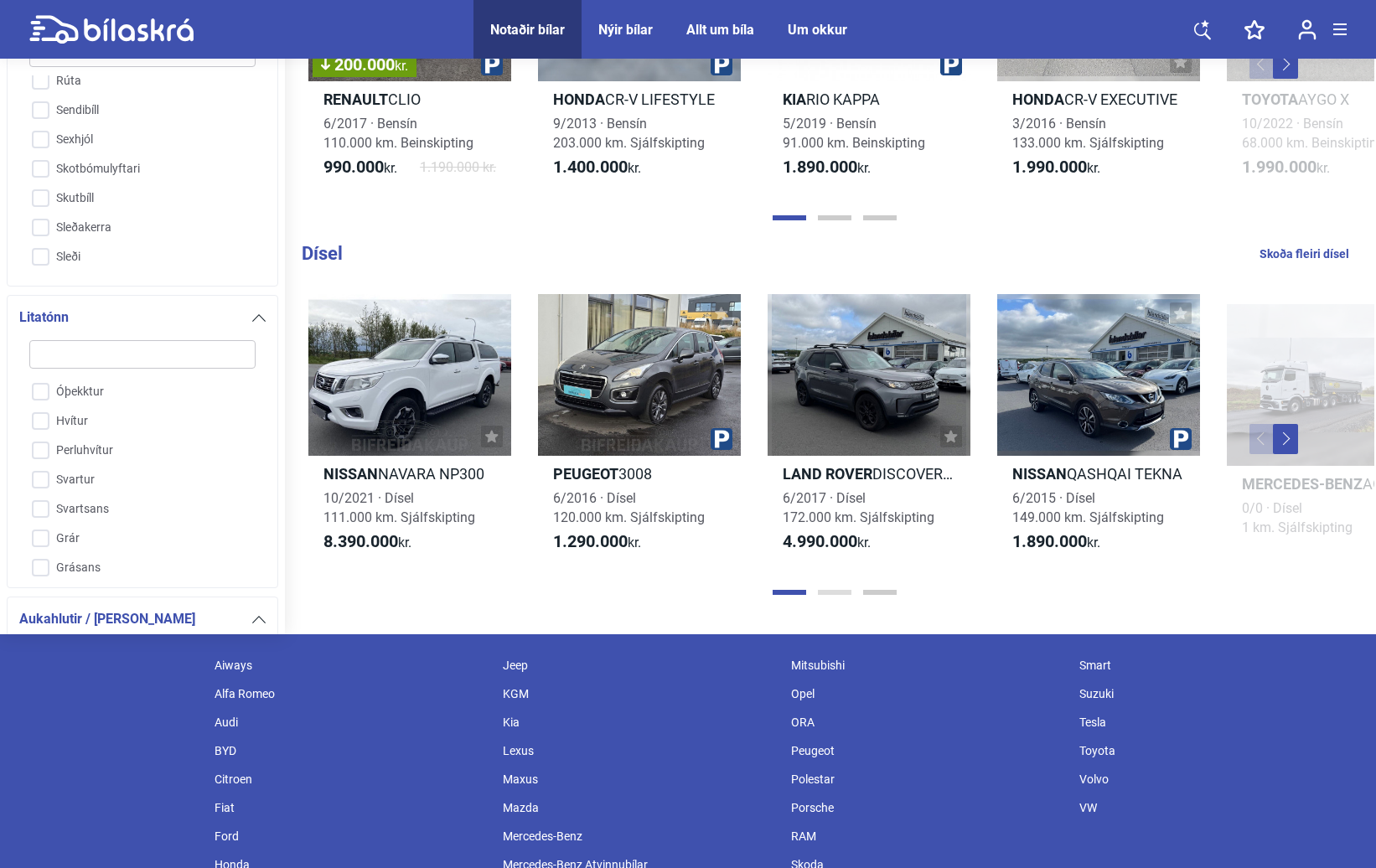
click at [843, 595] on button "Page 2" at bounding box center [834, 591] width 34 height 5
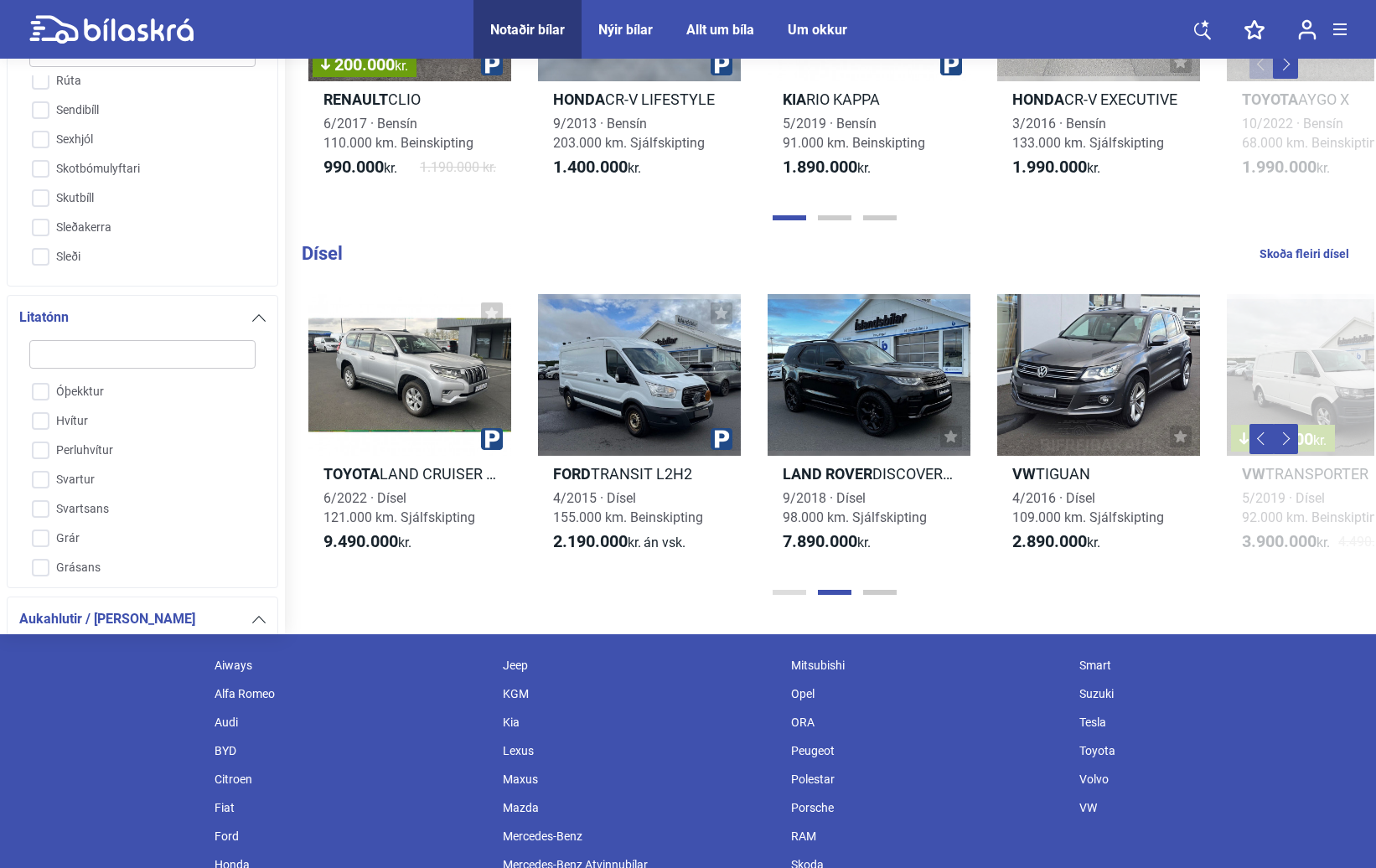
click at [797, 595] on button "Page 1" at bounding box center [789, 591] width 34 height 5
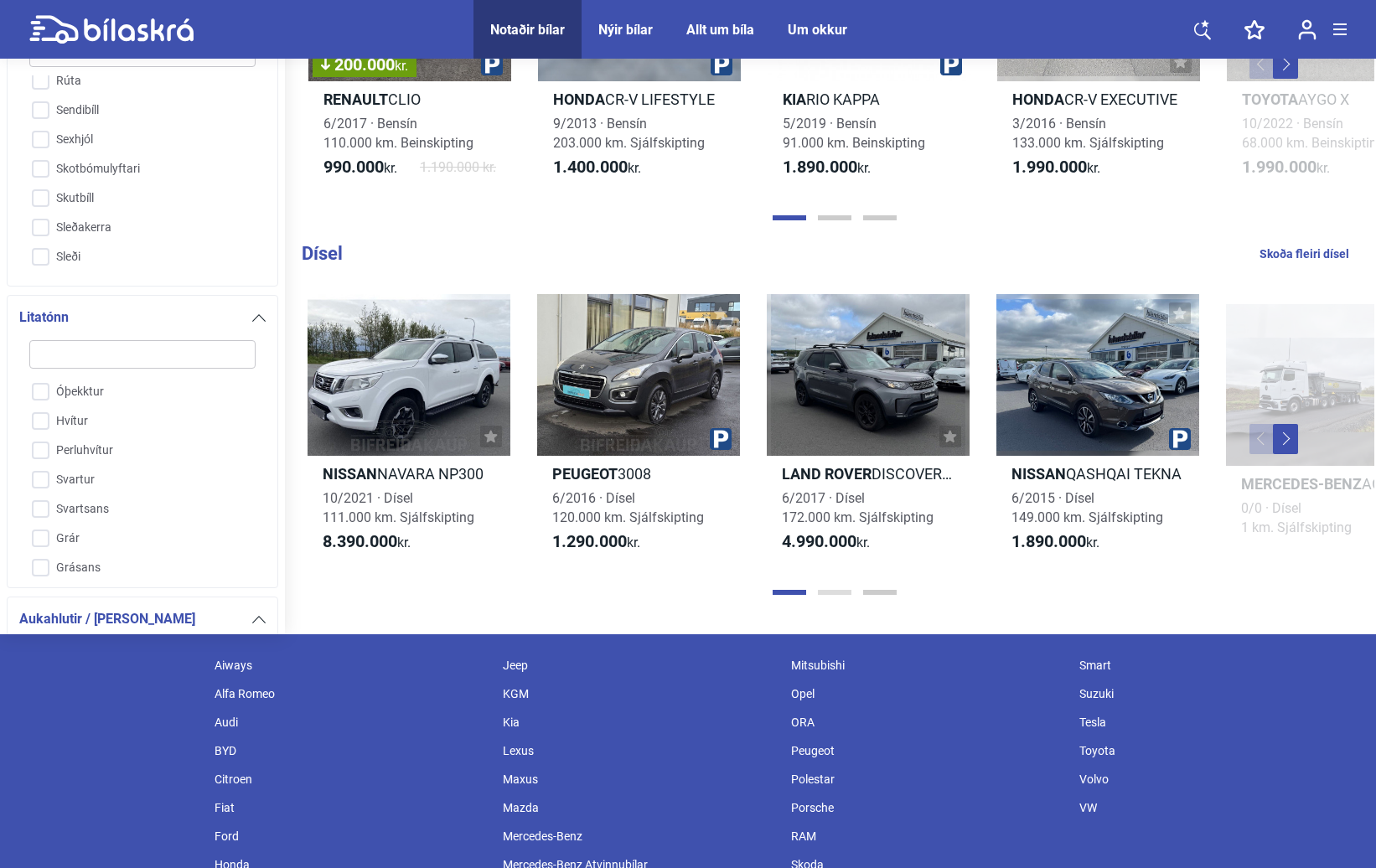
scroll to position [0, 0]
click at [884, 595] on button "Page 3" at bounding box center [879, 591] width 34 height 5
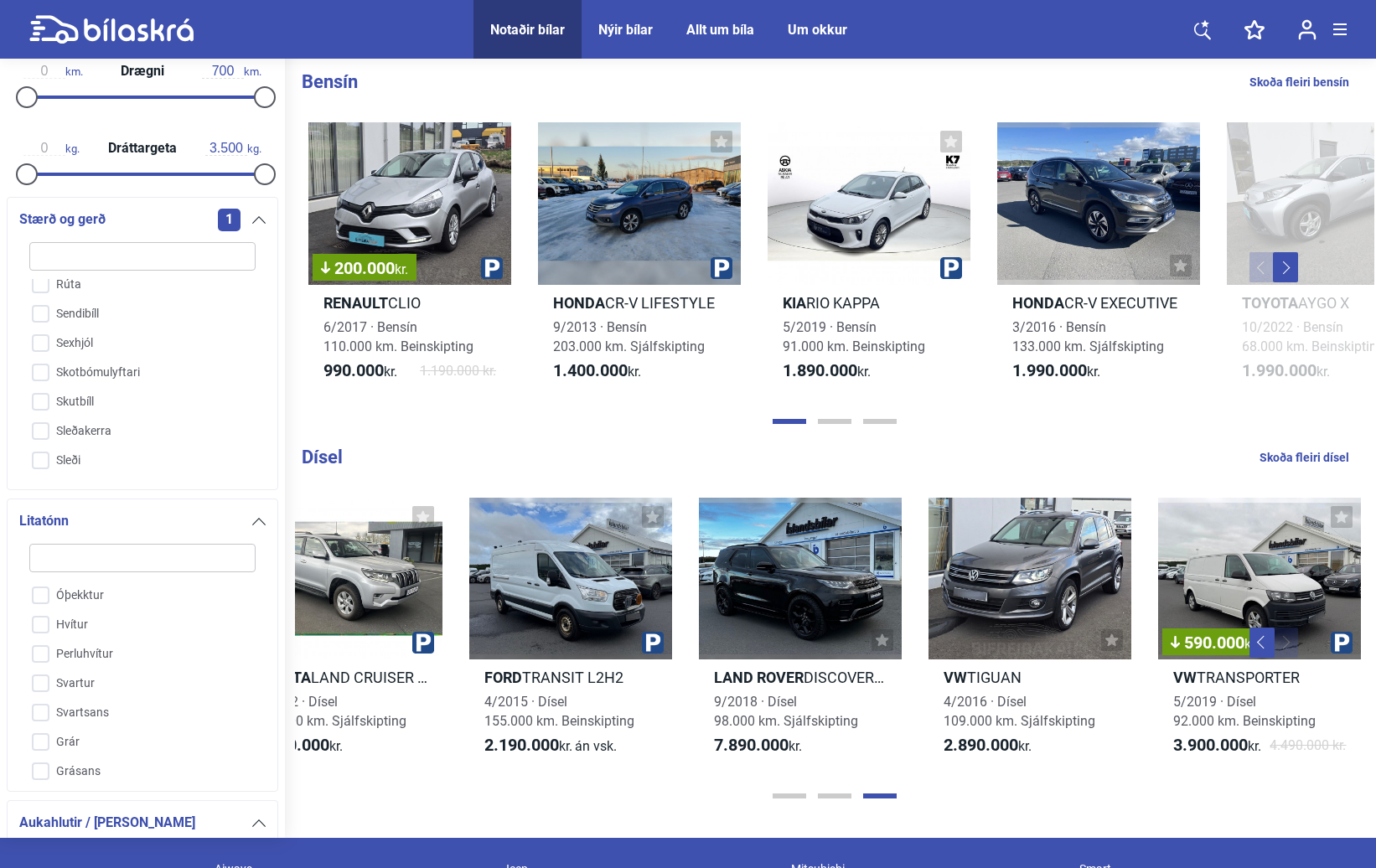
scroll to position [1591, 0]
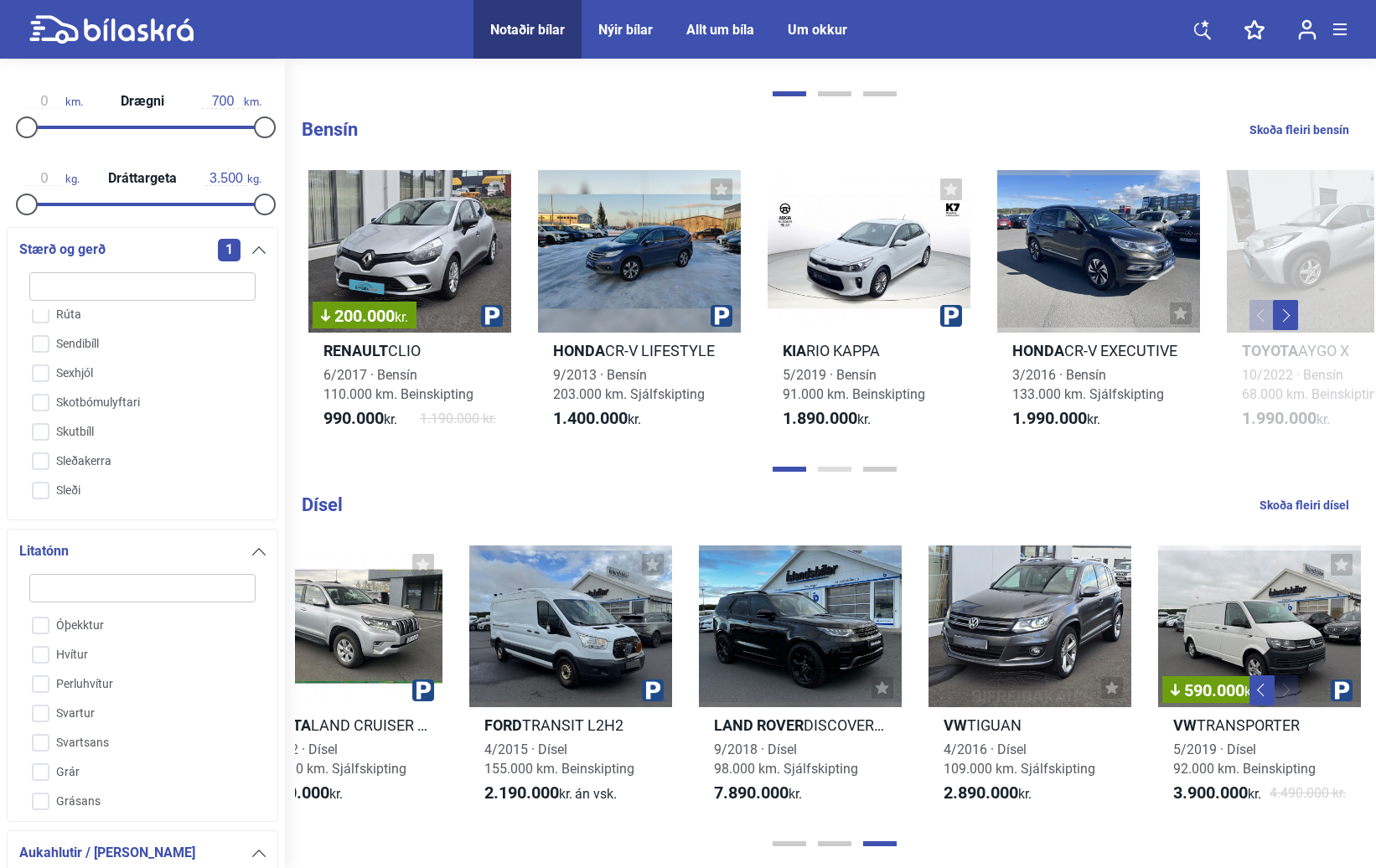
click at [835, 472] on button "Page 2" at bounding box center [834, 468] width 34 height 5
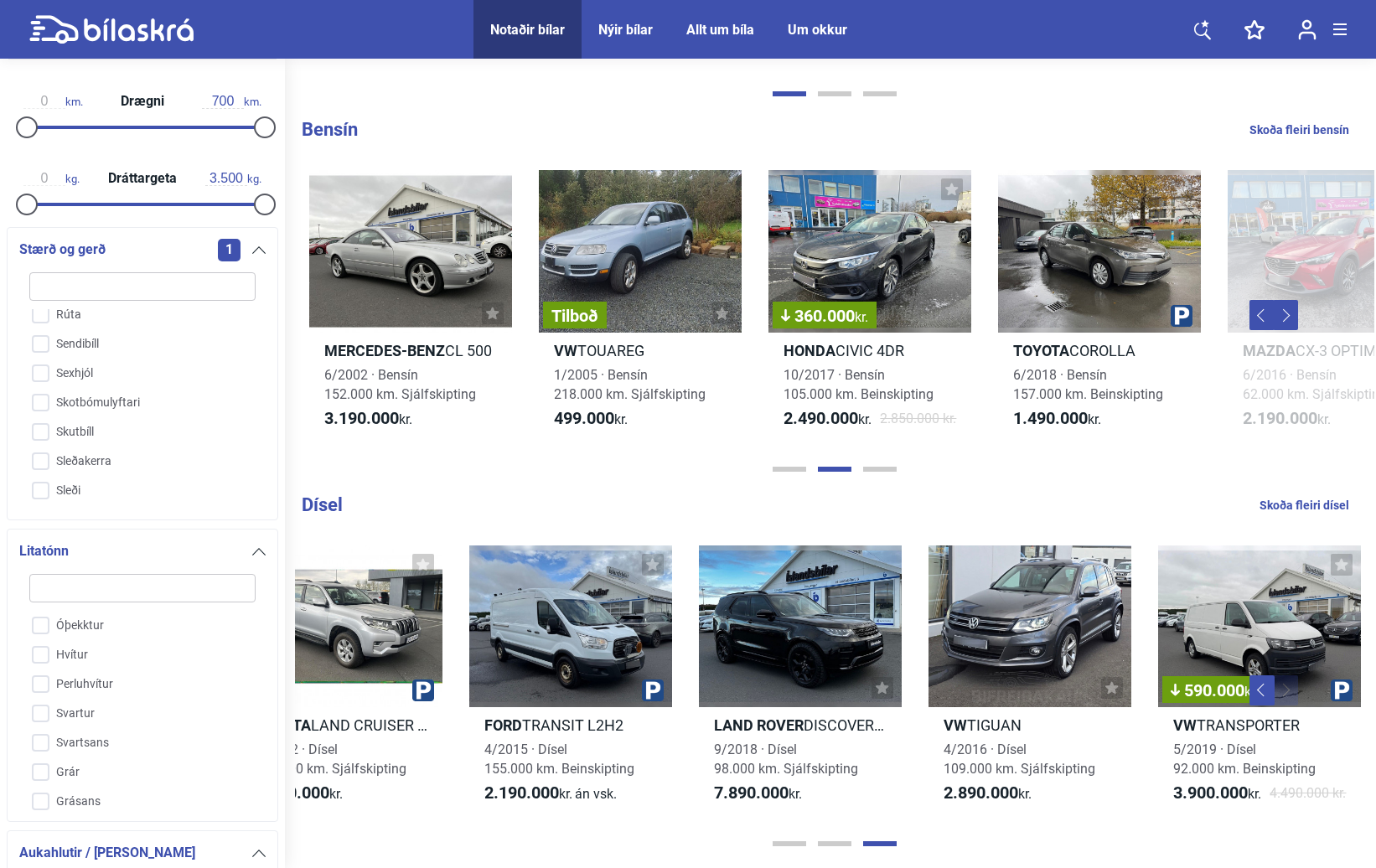
scroll to position [0, 1148]
click at [887, 472] on button "Page 3" at bounding box center [879, 468] width 34 height 5
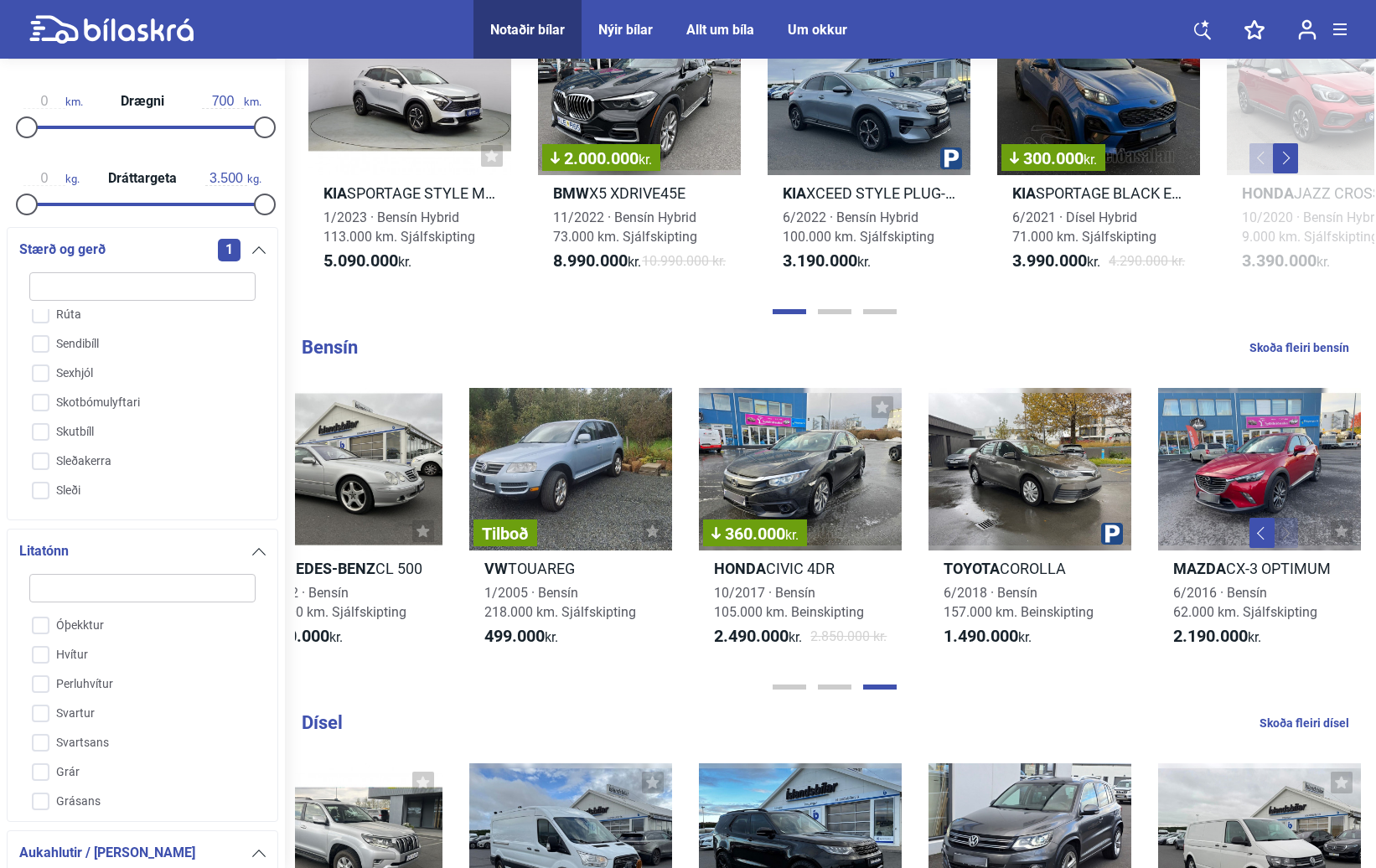
scroll to position [1173, 0]
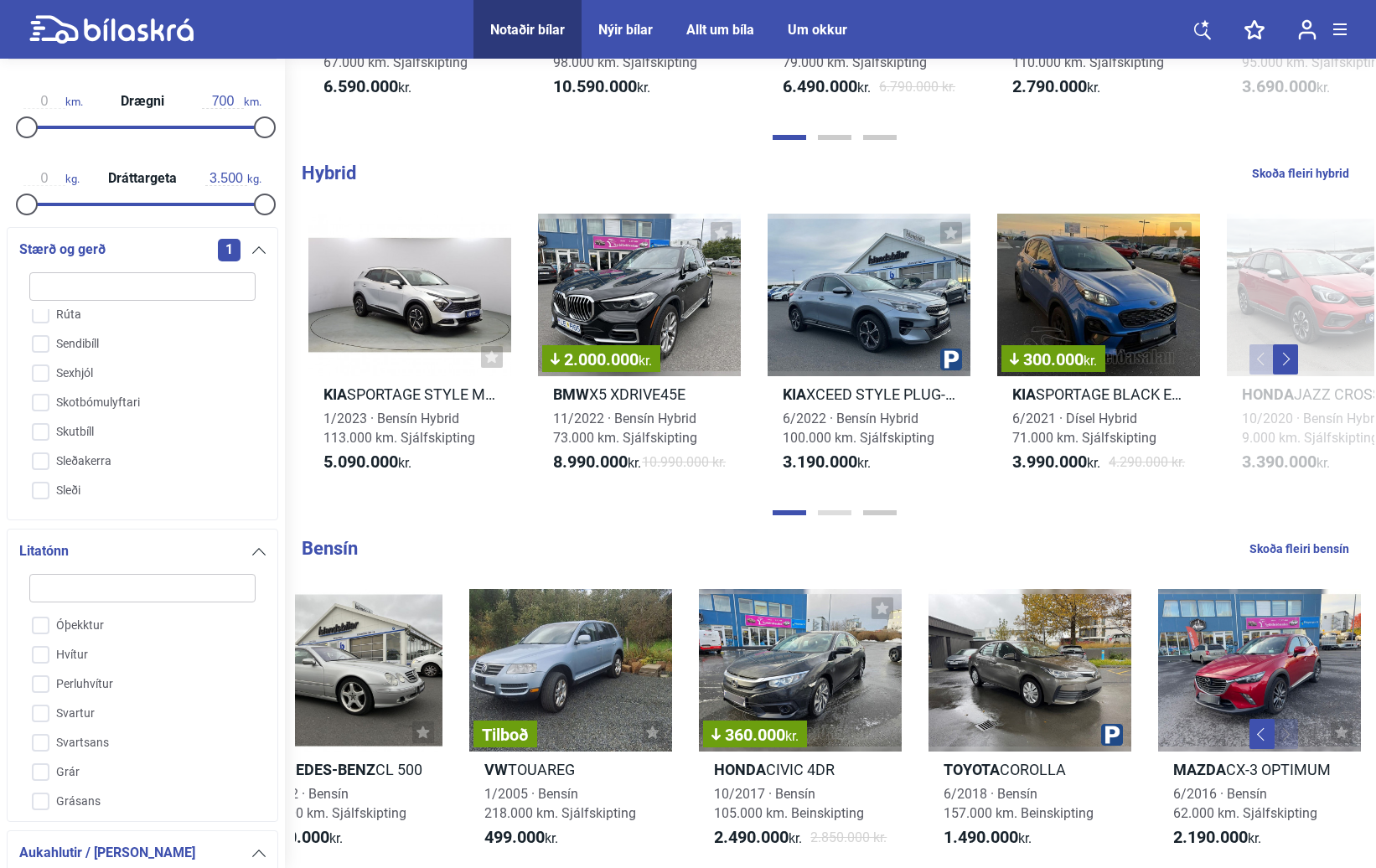
click at [844, 515] on button "Page 2" at bounding box center [834, 512] width 34 height 5
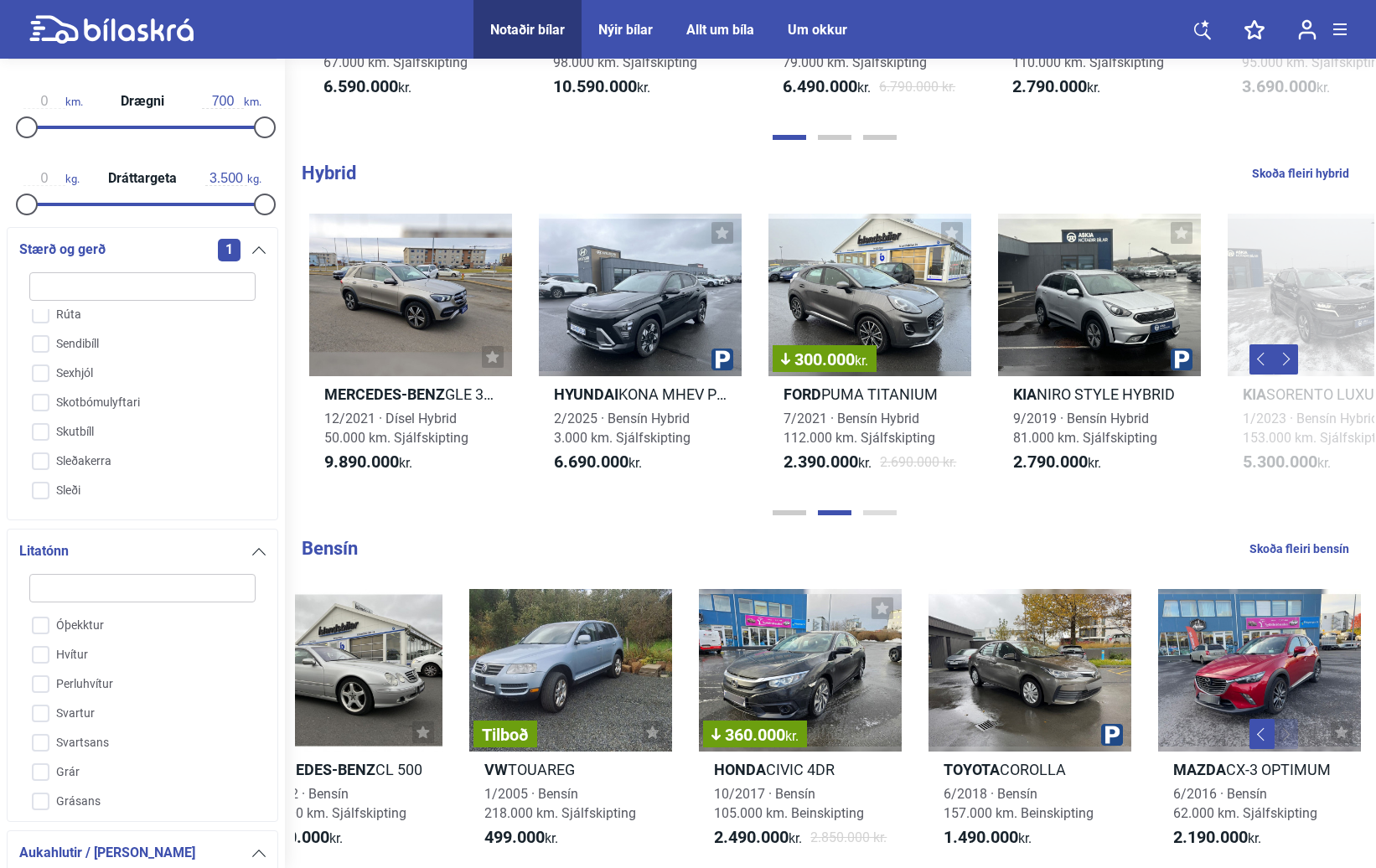
click at [887, 515] on button "Page 3" at bounding box center [879, 512] width 34 height 5
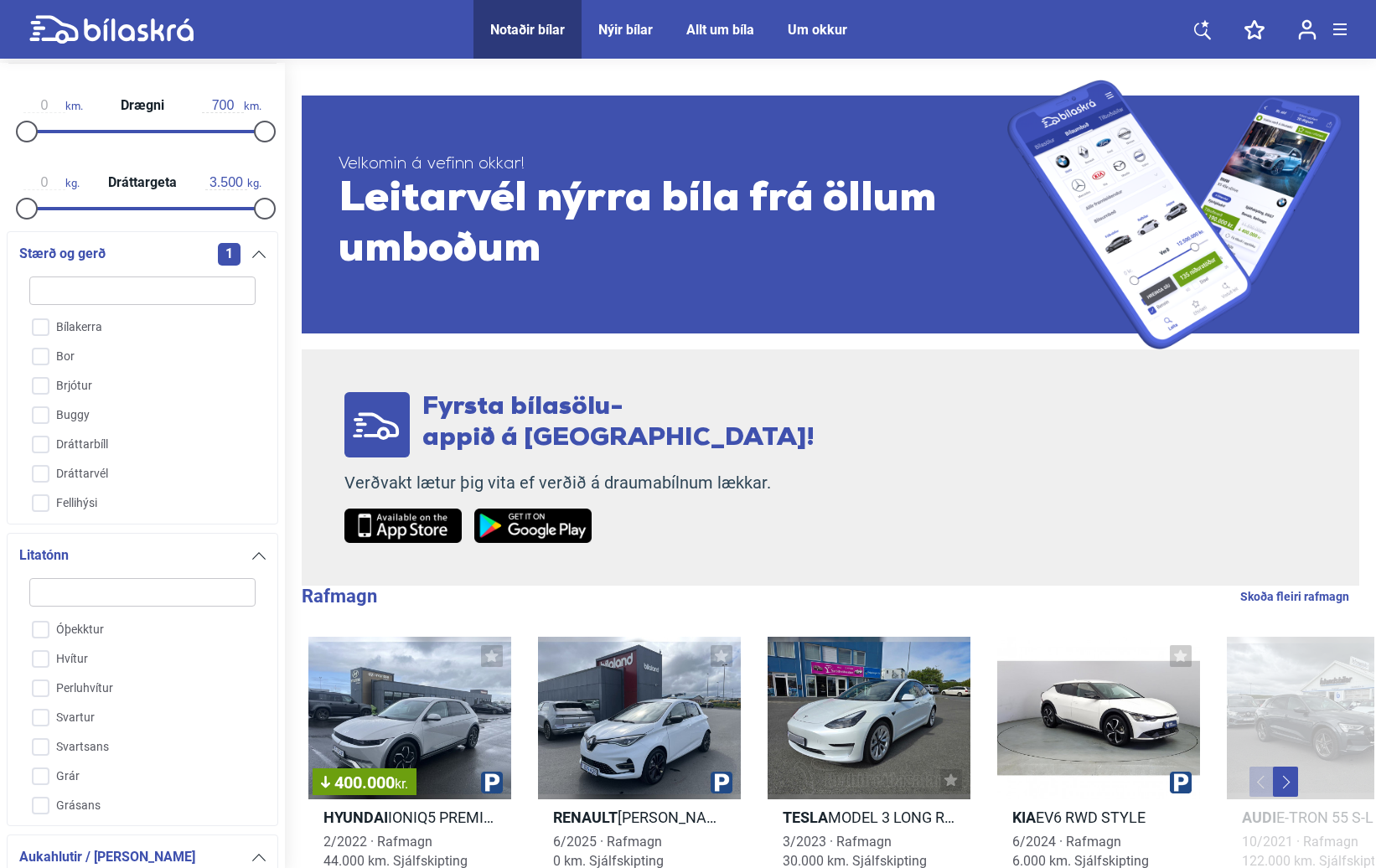
scroll to position [0, 0]
